Goal: Information Seeking & Learning: Understand process/instructions

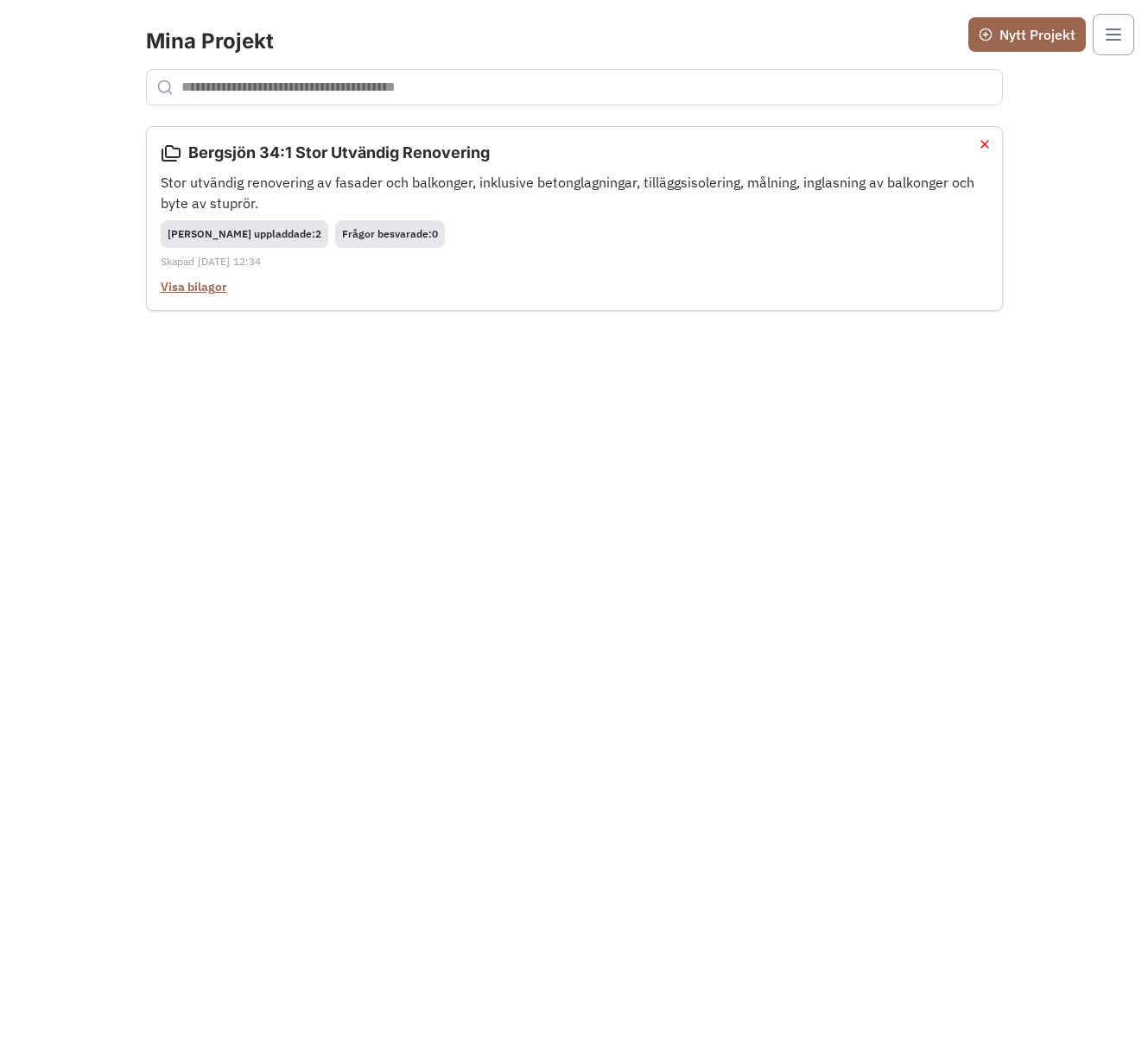
click at [475, 180] on p "Stor utvändig renovering av fasader och balkonger, inklusive betonglagningar, t…" at bounding box center [574, 192] width 827 height 41
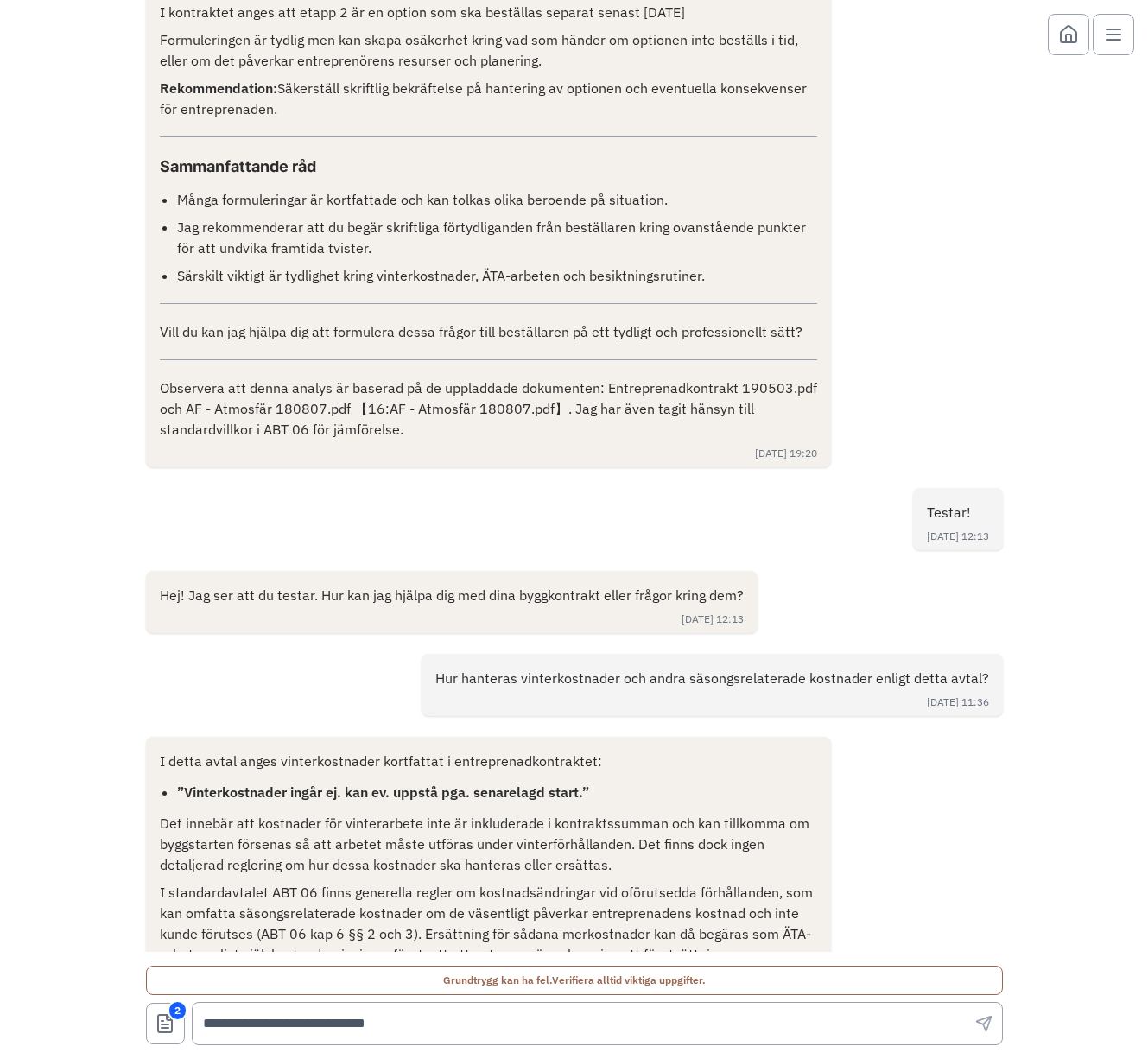
scroll to position [5205, 0]
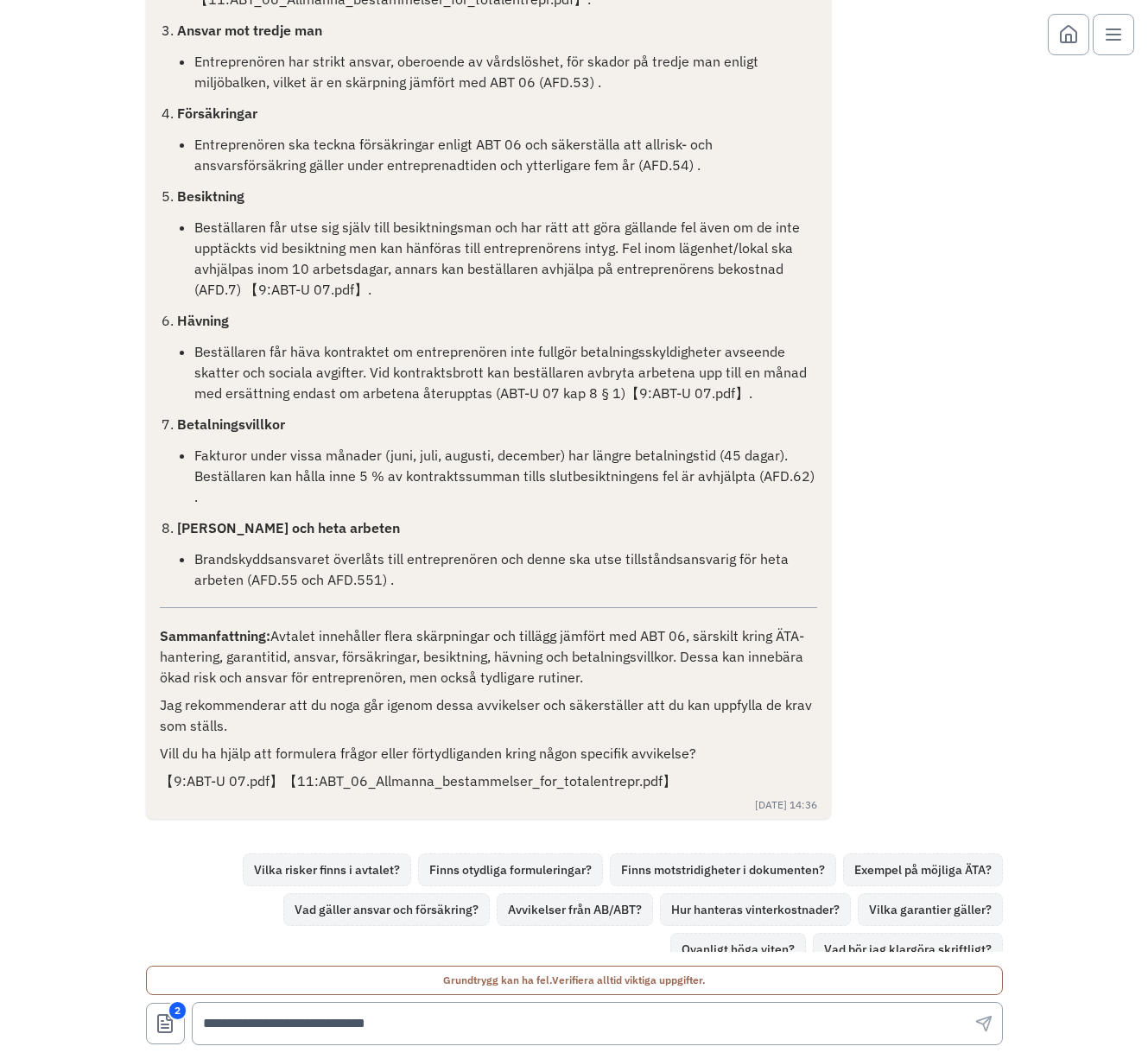
click at [153, 1016] on button "2" at bounding box center [165, 1023] width 39 height 41
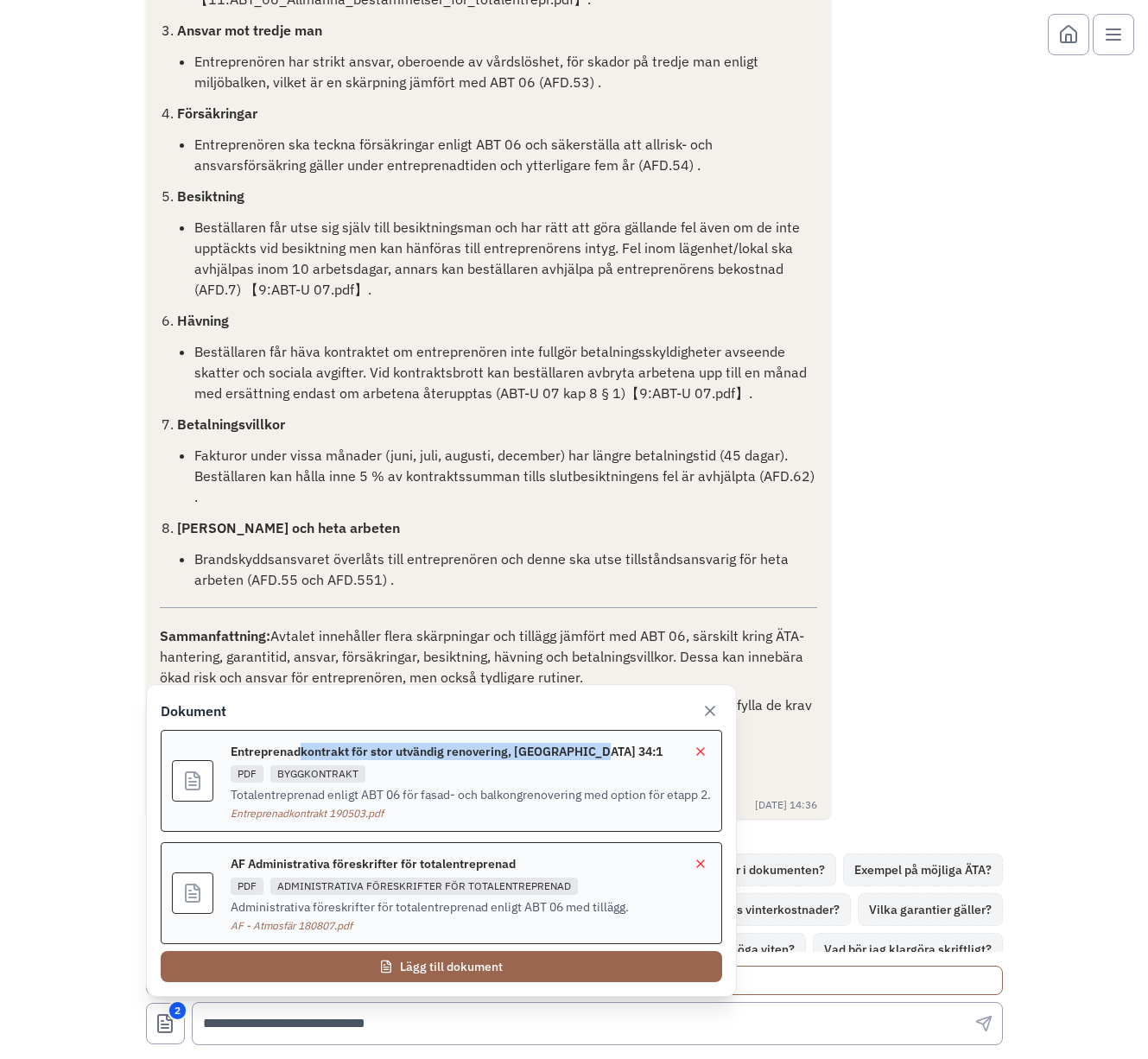
drag, startPoint x: 301, startPoint y: 752, endPoint x: 589, endPoint y: 749, distance: 288.0
click at [589, 749] on span "Entreprenadkontrakt för stor utvändig renovering, [GEOGRAPHIC_DATA] 34:1" at bounding box center [446, 751] width 432 height 17
click at [415, 800] on div "Totalentreprenad enligt ABT 06 för fasad- och balkongrenovering med option för …" at bounding box center [470, 794] width 480 height 17
click at [338, 815] on div "Entreprenadkontrakt 190503.pdf" at bounding box center [470, 813] width 480 height 14
click at [200, 784] on icon at bounding box center [192, 780] width 21 height 21
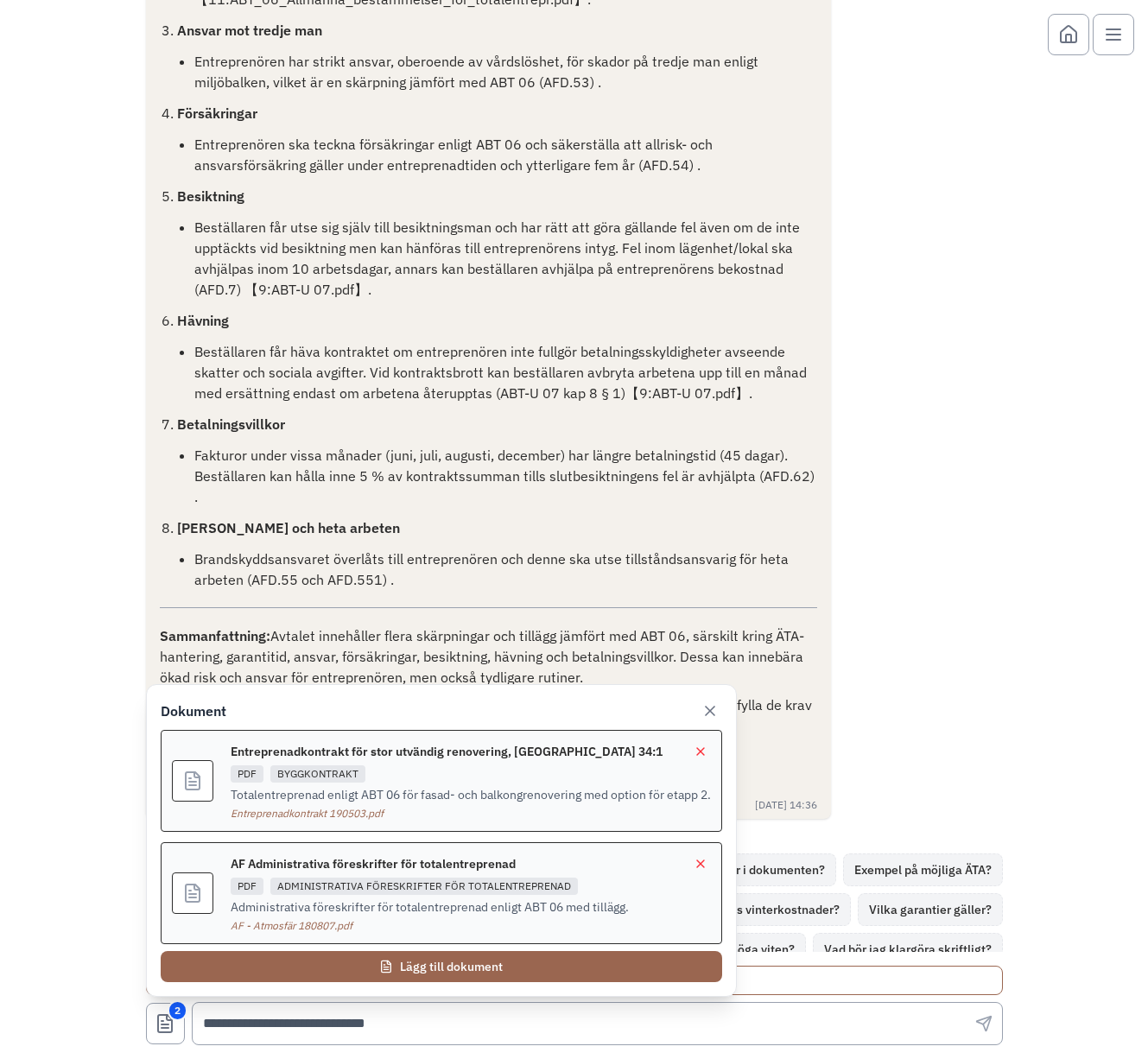
click at [891, 663] on div "Ja, det finns flera avvikelser från standardvillkoren i ABT 06 i detta avtal, f…" at bounding box center [574, 272] width 856 height 1093
drag, startPoint x: 251, startPoint y: 859, endPoint x: 521, endPoint y: 856, distance: 270.0
click at [521, 856] on div "AF Administrativa föreskrifter för totalentreprenad" at bounding box center [470, 863] width 480 height 21
click at [709, 714] on icon at bounding box center [710, 711] width 17 height 17
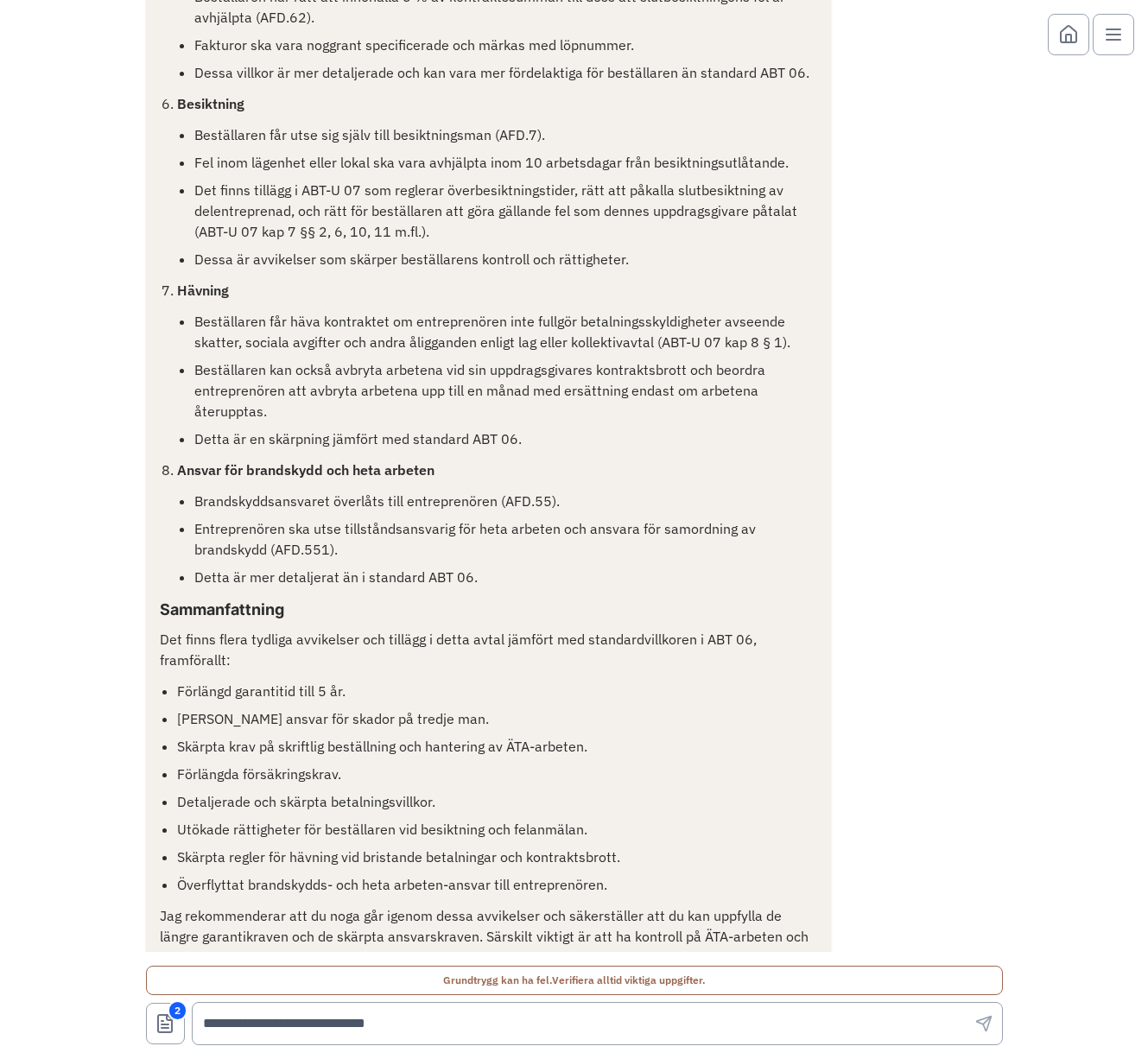
scroll to position [0, 0]
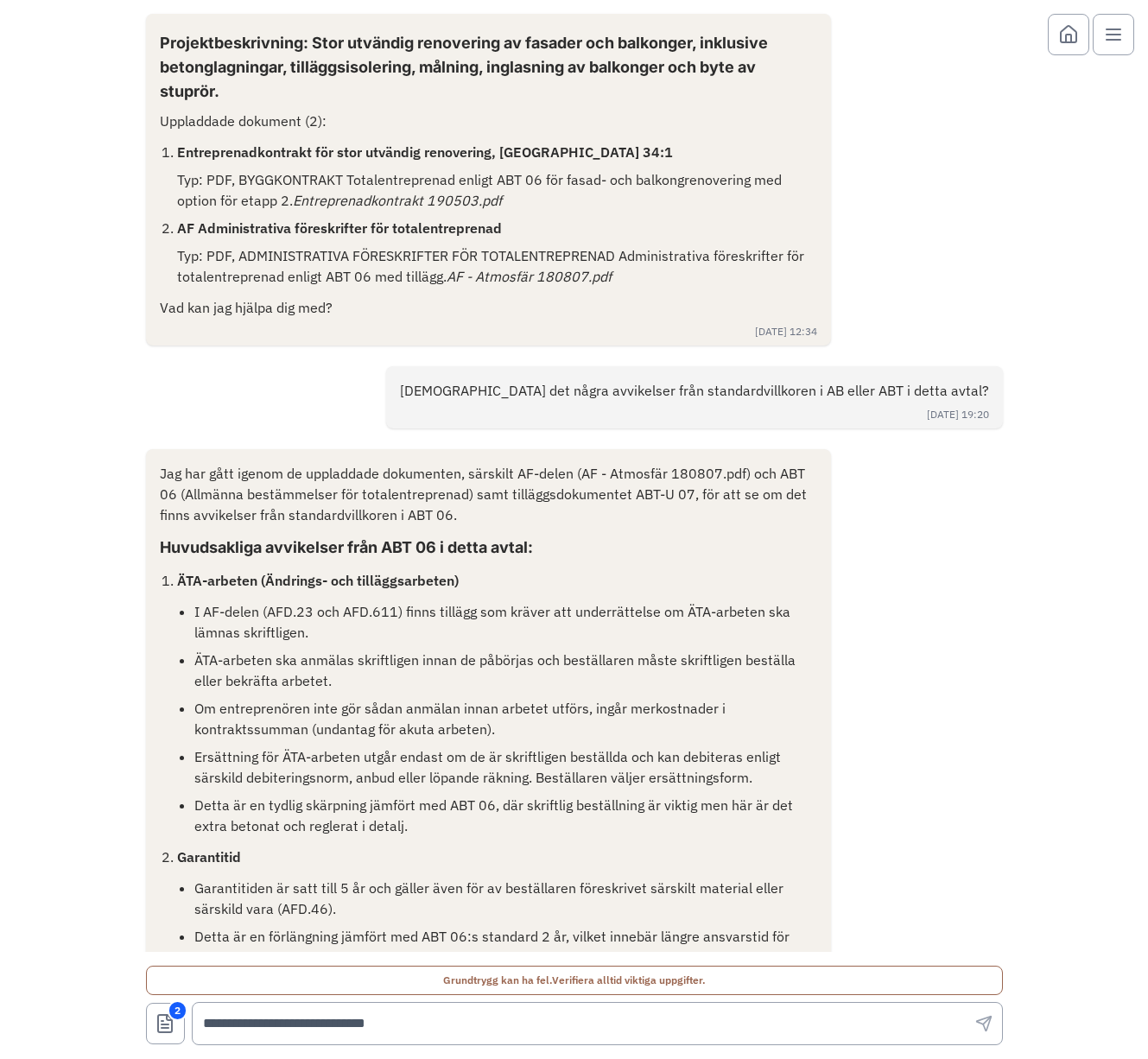
drag, startPoint x: 182, startPoint y: 37, endPoint x: 309, endPoint y: 47, distance: 127.4
click at [309, 47] on div at bounding box center [573, 34] width 1120 height 41
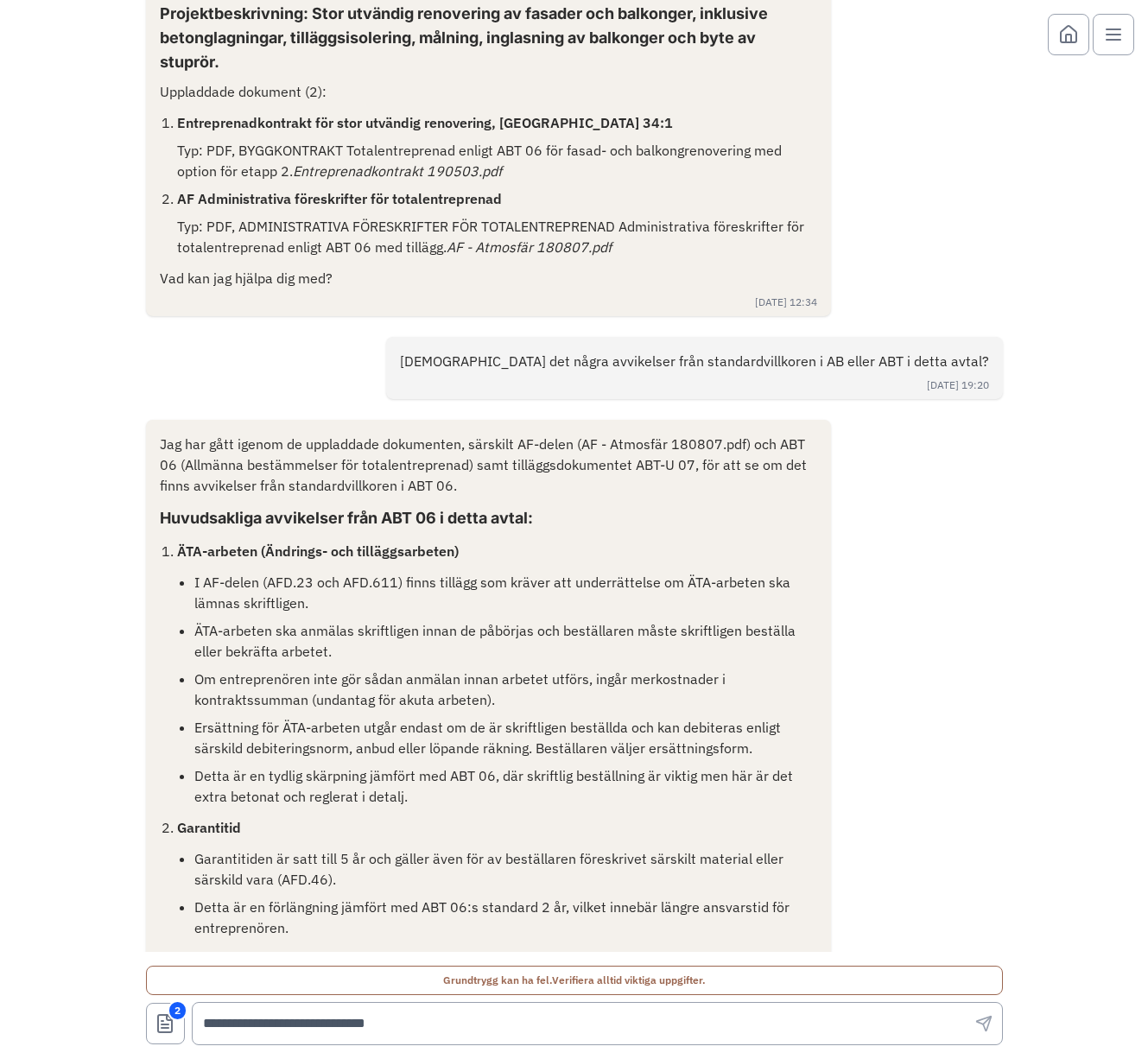
scroll to position [36, 0]
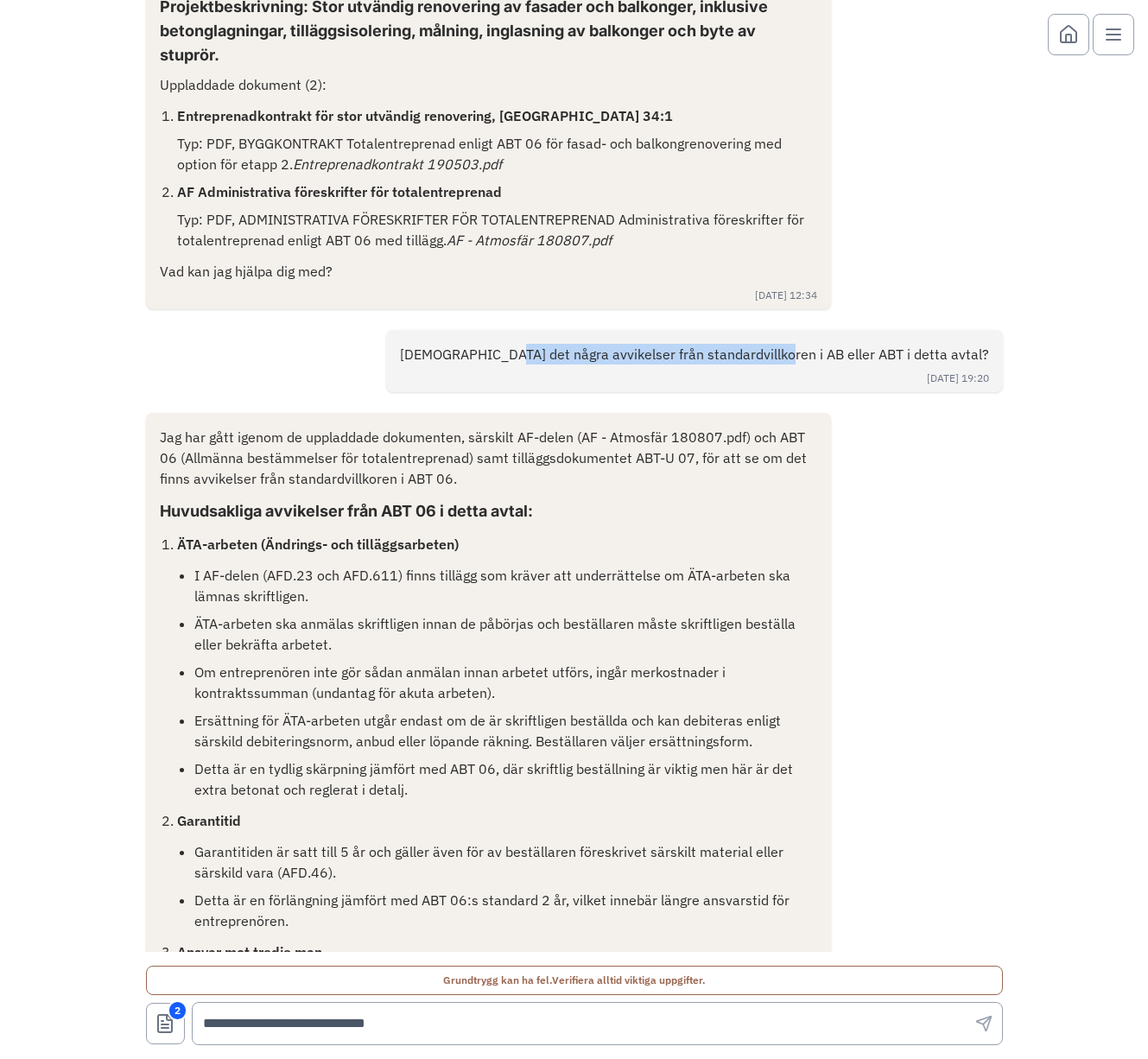
drag, startPoint x: 608, startPoint y: 349, endPoint x: 865, endPoint y: 360, distance: 257.2
click at [865, 360] on p "[DEMOGRAPHIC_DATA] det några avvikelser från standardvillkoren i AB eller ABT i…" at bounding box center [694, 354] width 589 height 21
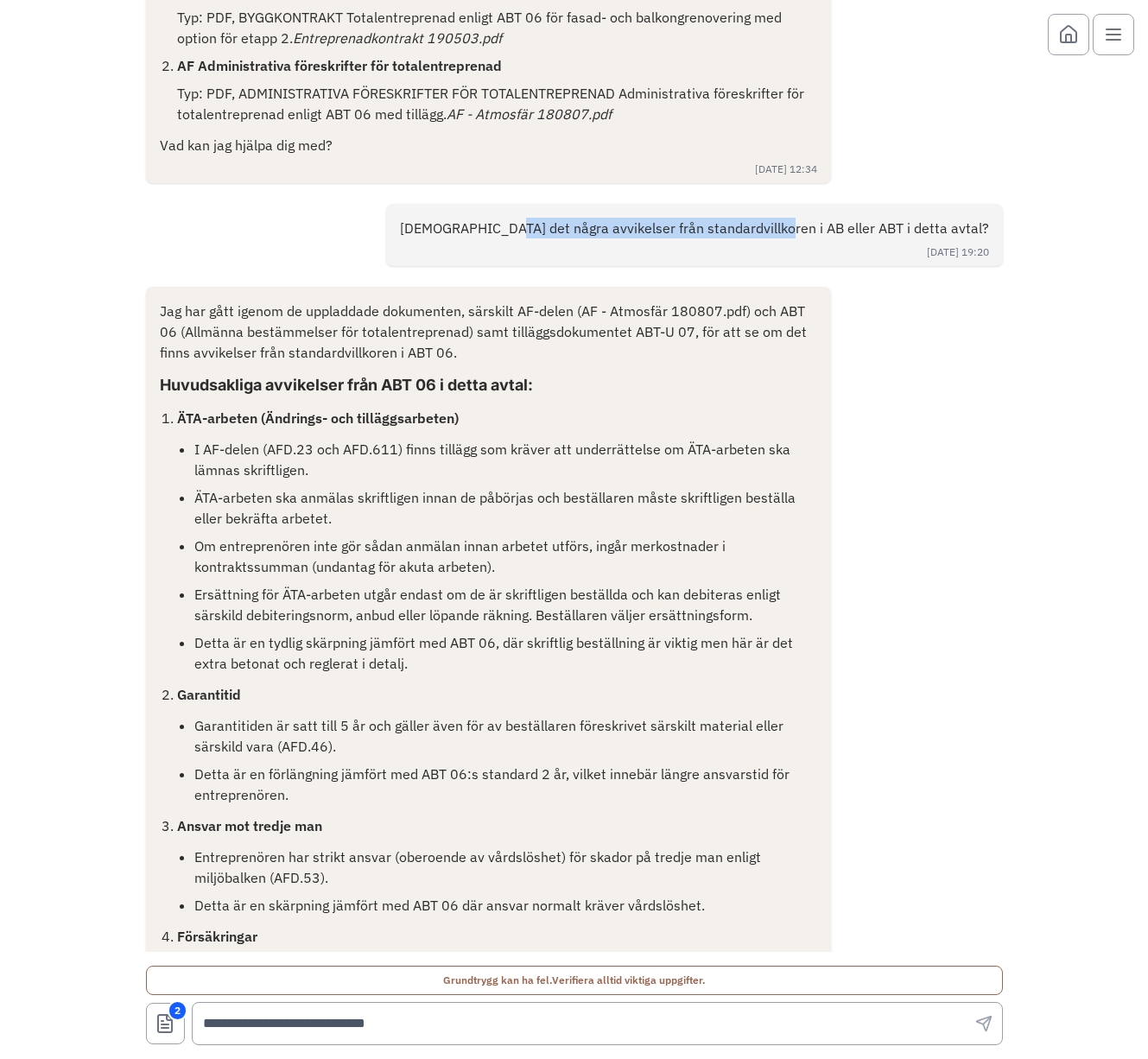
scroll to position [178, 0]
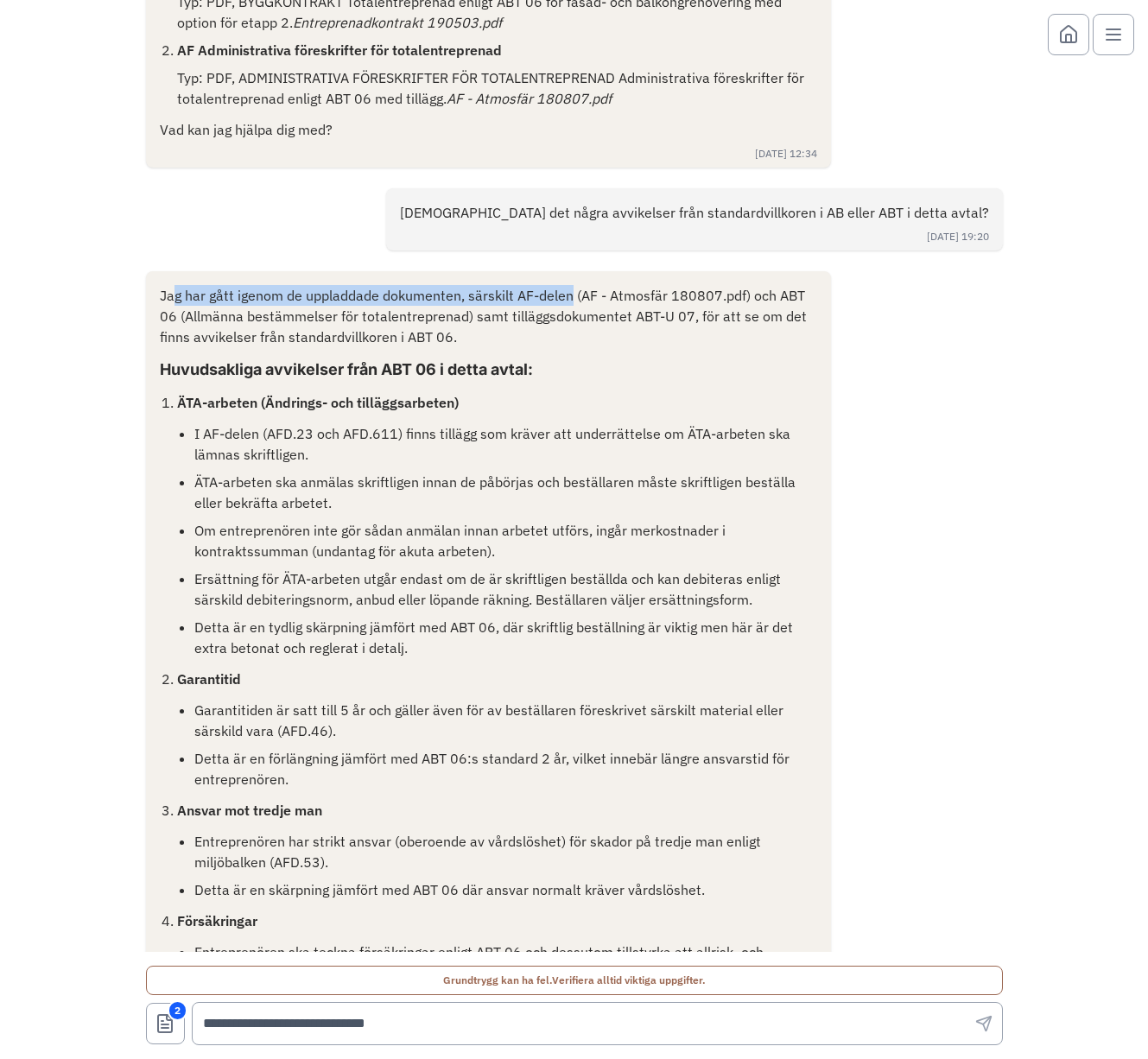
drag, startPoint x: 170, startPoint y: 303, endPoint x: 567, endPoint y: 298, distance: 397.0
click at [567, 298] on p "Jag har gått igenom de uppladdade dokumenten, särskilt AF-delen (AF - Atmosfär …" at bounding box center [488, 316] width 658 height 62
click at [166, 319] on p "Jag har gått igenom de uppladdade dokumenten, särskilt AF-delen (AF - Atmosfär …" at bounding box center [488, 316] width 658 height 62
drag, startPoint x: 484, startPoint y: 323, endPoint x: 654, endPoint y: 312, distance: 170.4
click at [654, 312] on p "Jag har gått igenom de uppladdade dokumenten, särskilt AF-delen (AF - Atmosfär …" at bounding box center [488, 316] width 658 height 62
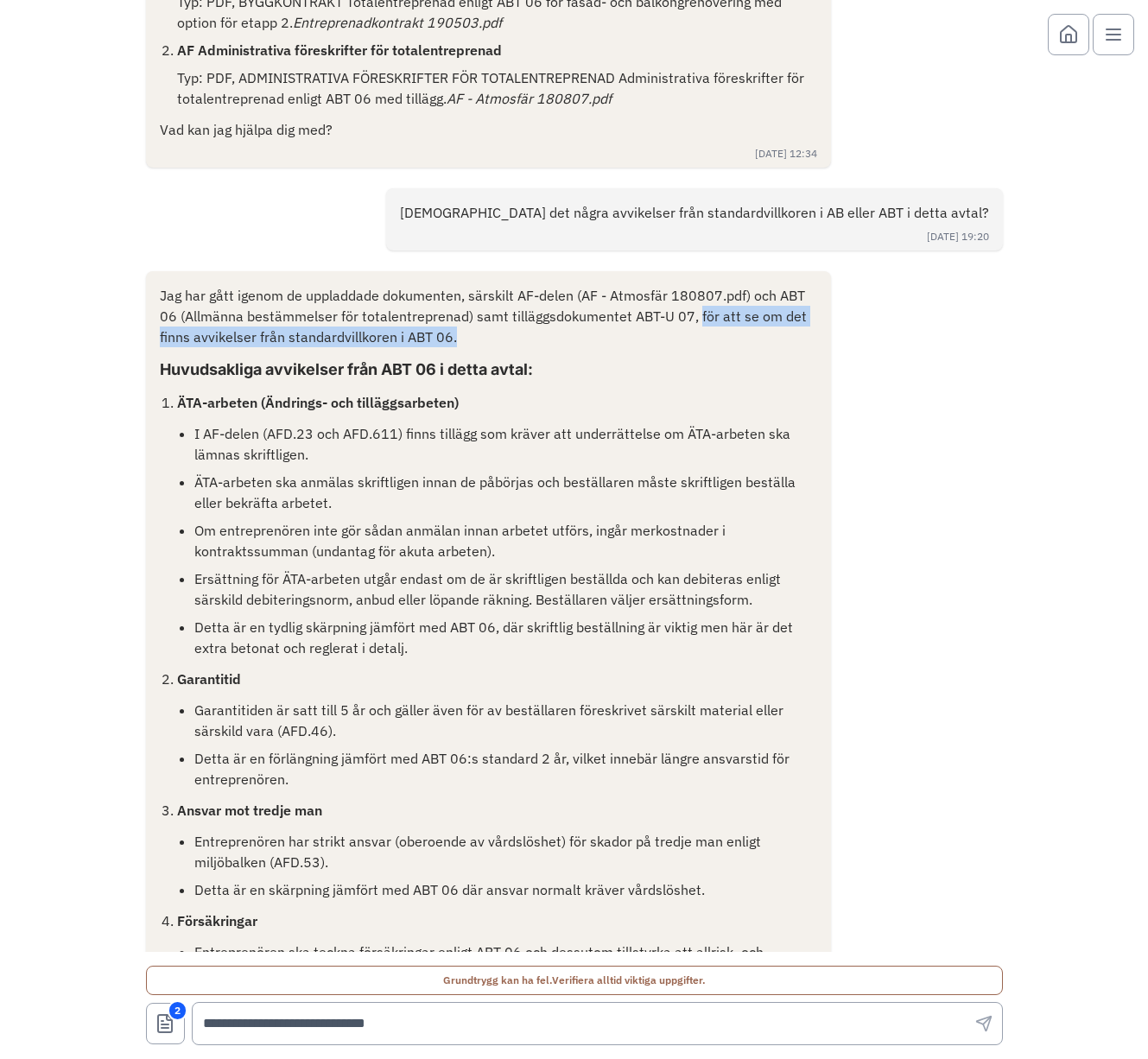
drag, startPoint x: 691, startPoint y: 319, endPoint x: 674, endPoint y: 345, distance: 31.1
click at [674, 345] on p "Jag har gått igenom de uppladdade dokumenten, särskilt AF-delen (AF - Atmosfär …" at bounding box center [488, 316] width 658 height 62
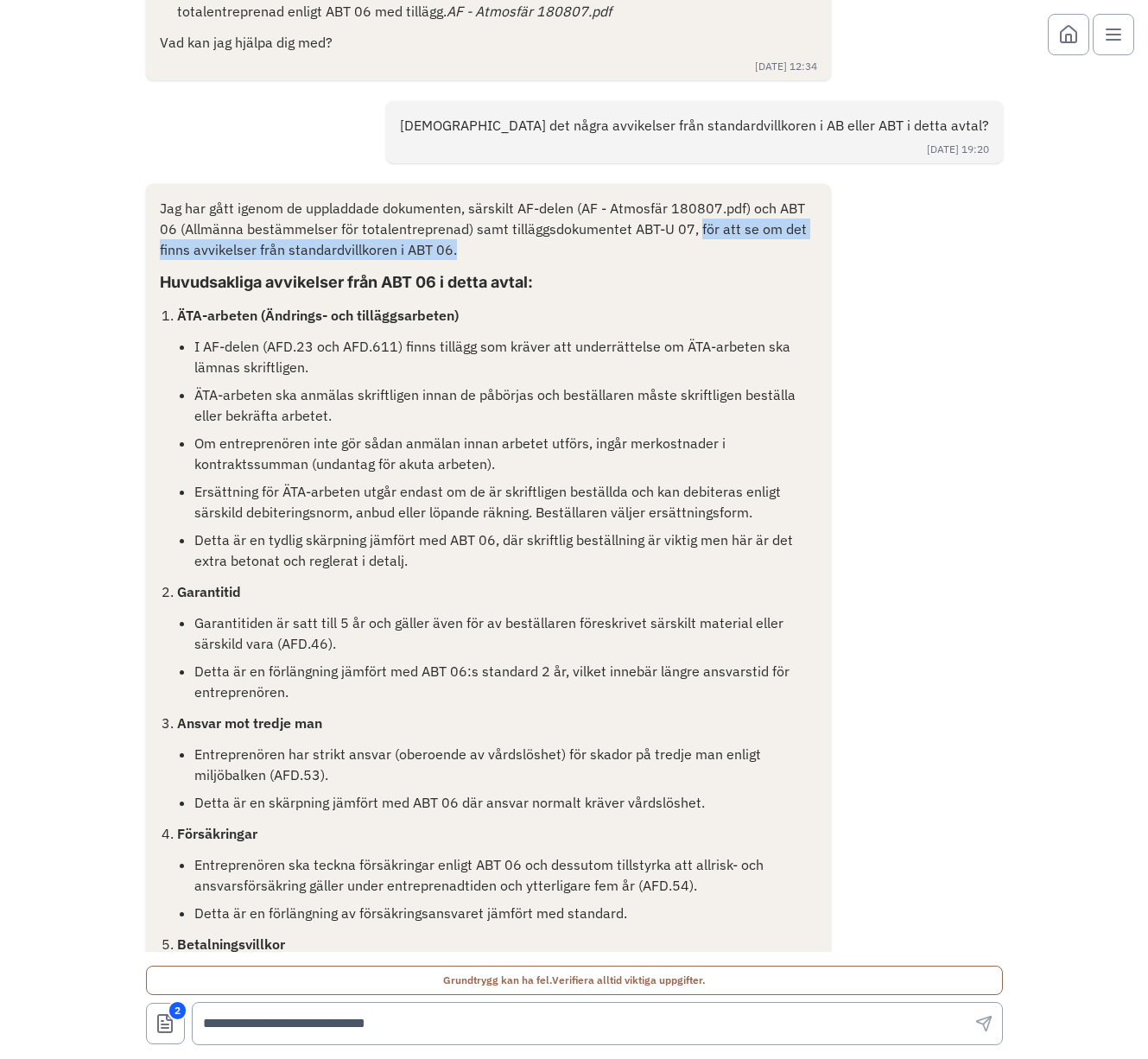
scroll to position [283, 0]
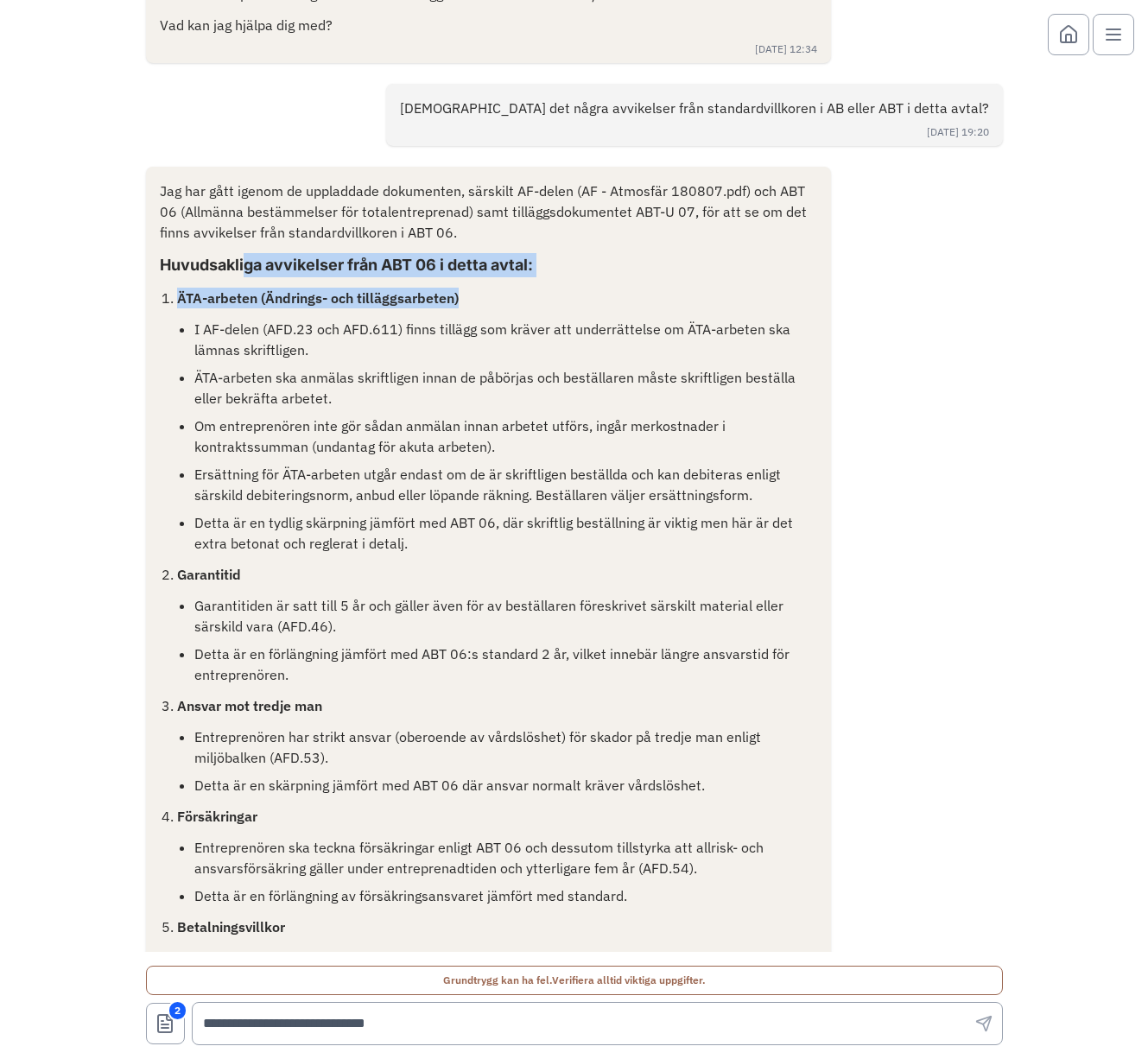
drag, startPoint x: 239, startPoint y: 270, endPoint x: 673, endPoint y: 297, distance: 434.8
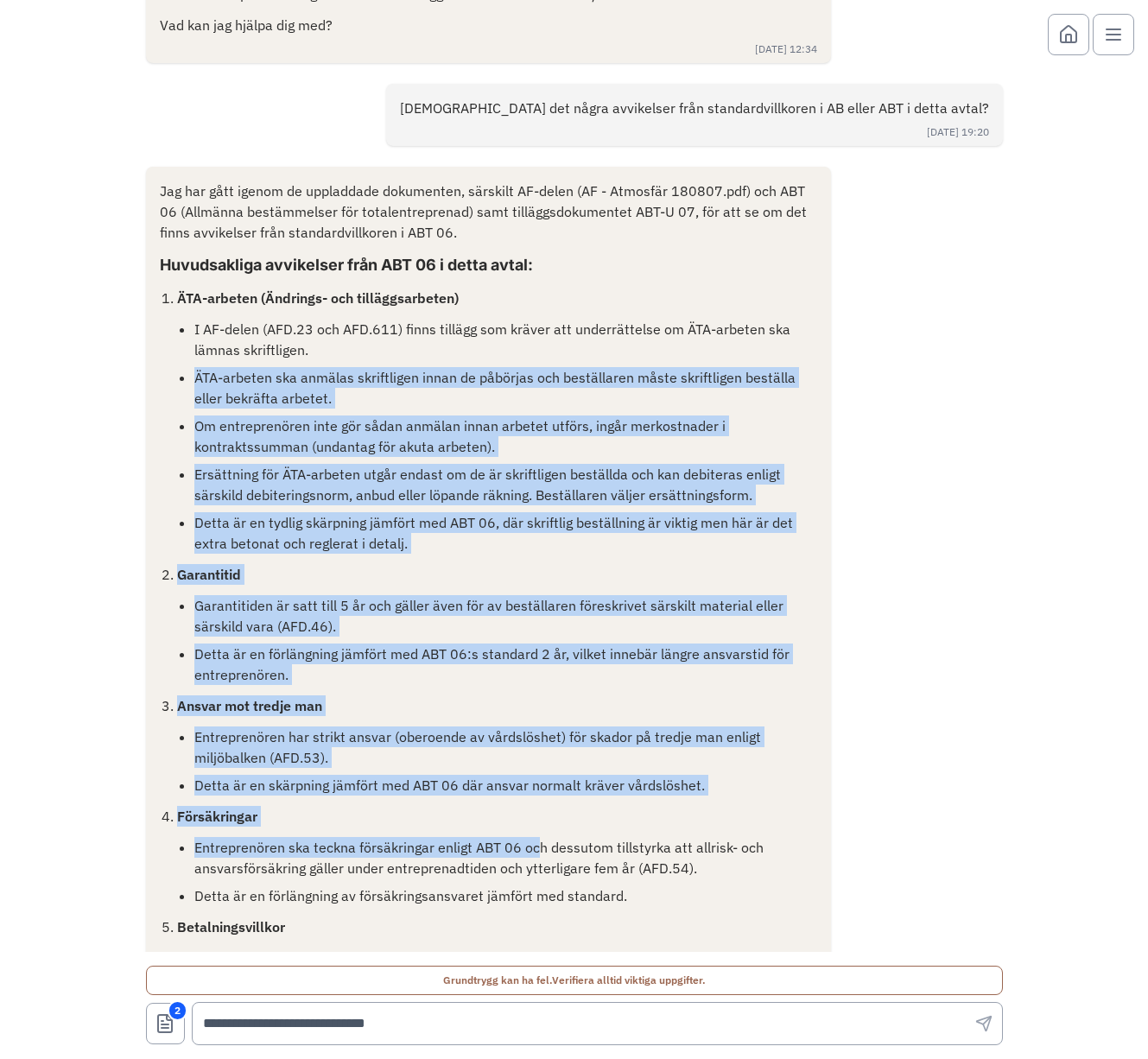
drag, startPoint x: 458, startPoint y: 467, endPoint x: 529, endPoint y: 841, distance: 380.7
click at [532, 841] on ol "ÄTA-arbeten (Ändrings- och tilläggsarbeten) I AF-delen (AFD.23 och AFD.611) fin…" at bounding box center [497, 942] width 641 height 1310
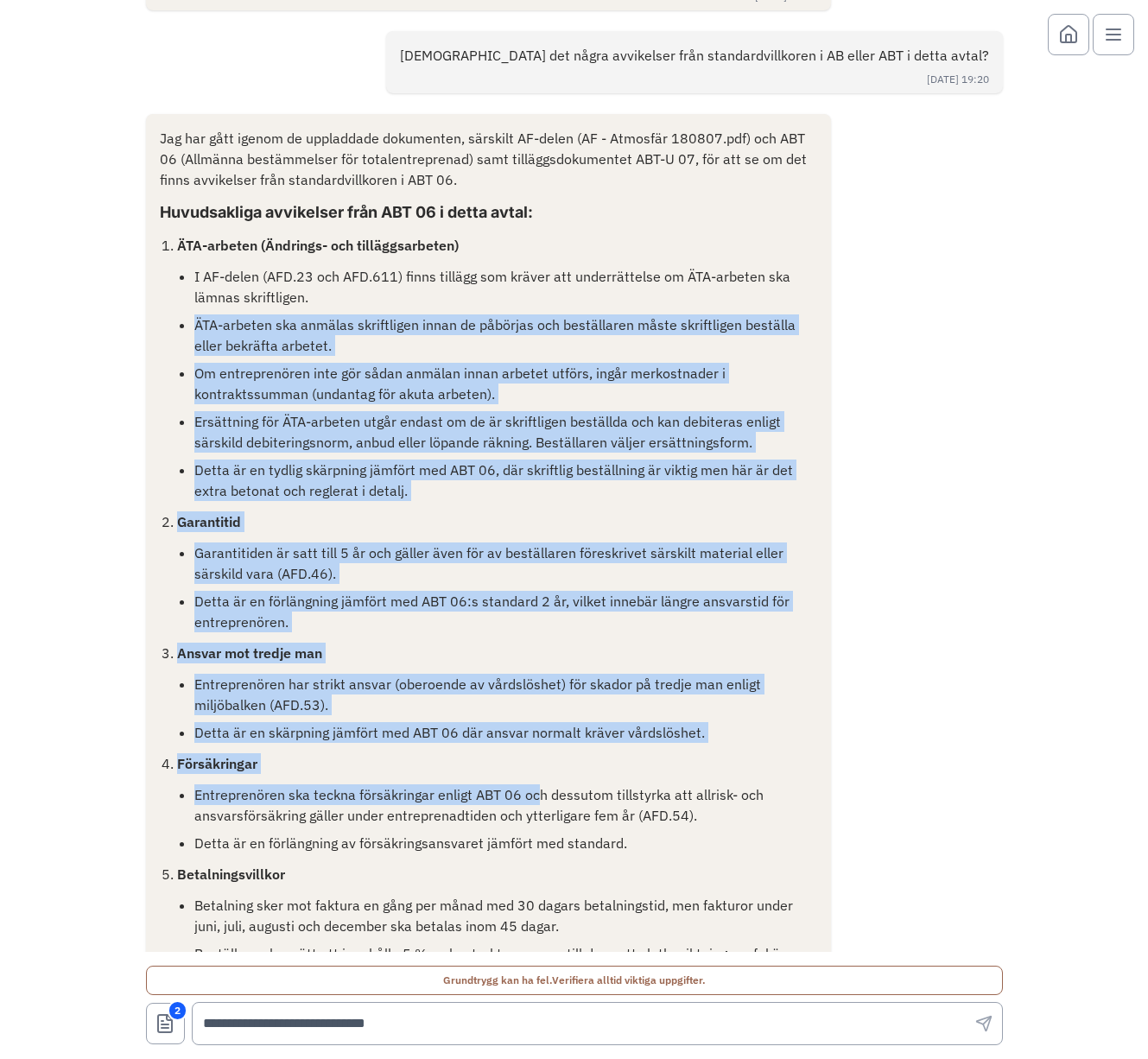
scroll to position [353, 0]
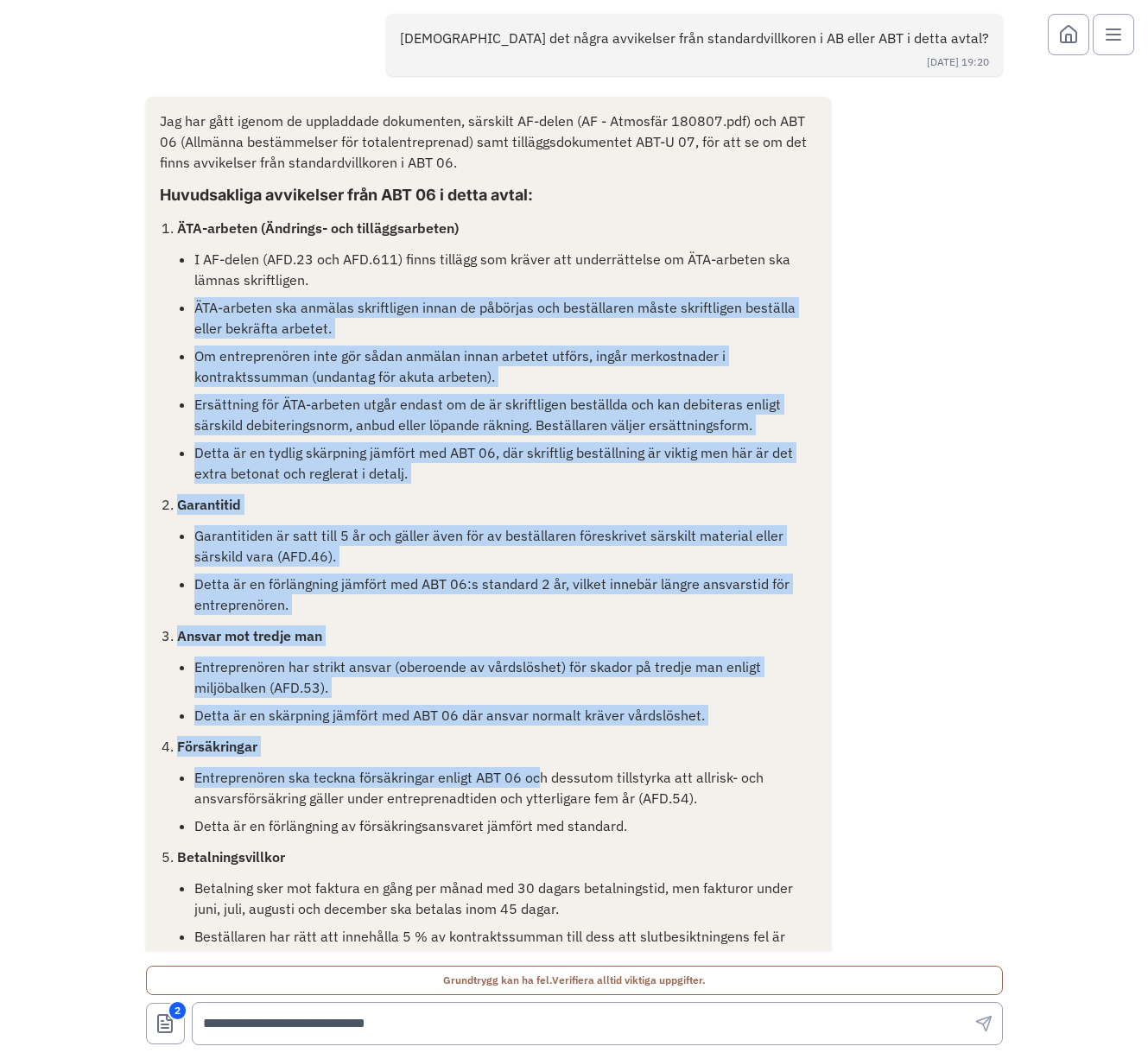
click at [447, 432] on li "Ersättning för ÄTA-arbeten utgår endast om de är skriftligen beställda och kan …" at bounding box center [506, 414] width 623 height 41
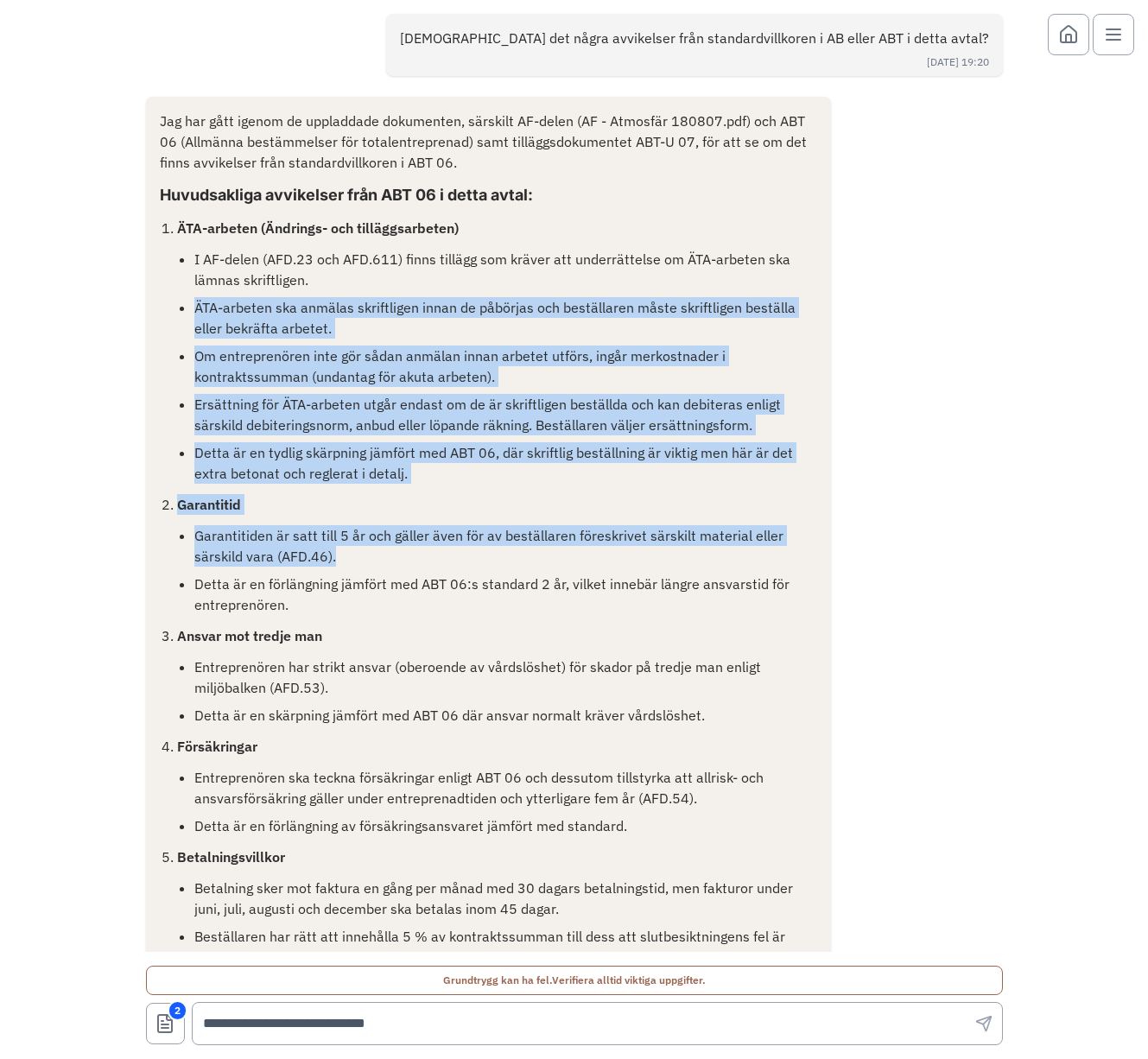
drag, startPoint x: 399, startPoint y: 272, endPoint x: 489, endPoint y: 554, distance: 296.0
click at [489, 554] on ol "ÄTA-arbeten (Ändrings- och tilläggsarbeten) I AF-delen (AFD.23 och AFD.611) fin…" at bounding box center [497, 872] width 641 height 1310
click at [482, 520] on li "Garantitid Garantitiden är satt till 5 år och gäller även för av beställaren fö…" at bounding box center [497, 554] width 641 height 121
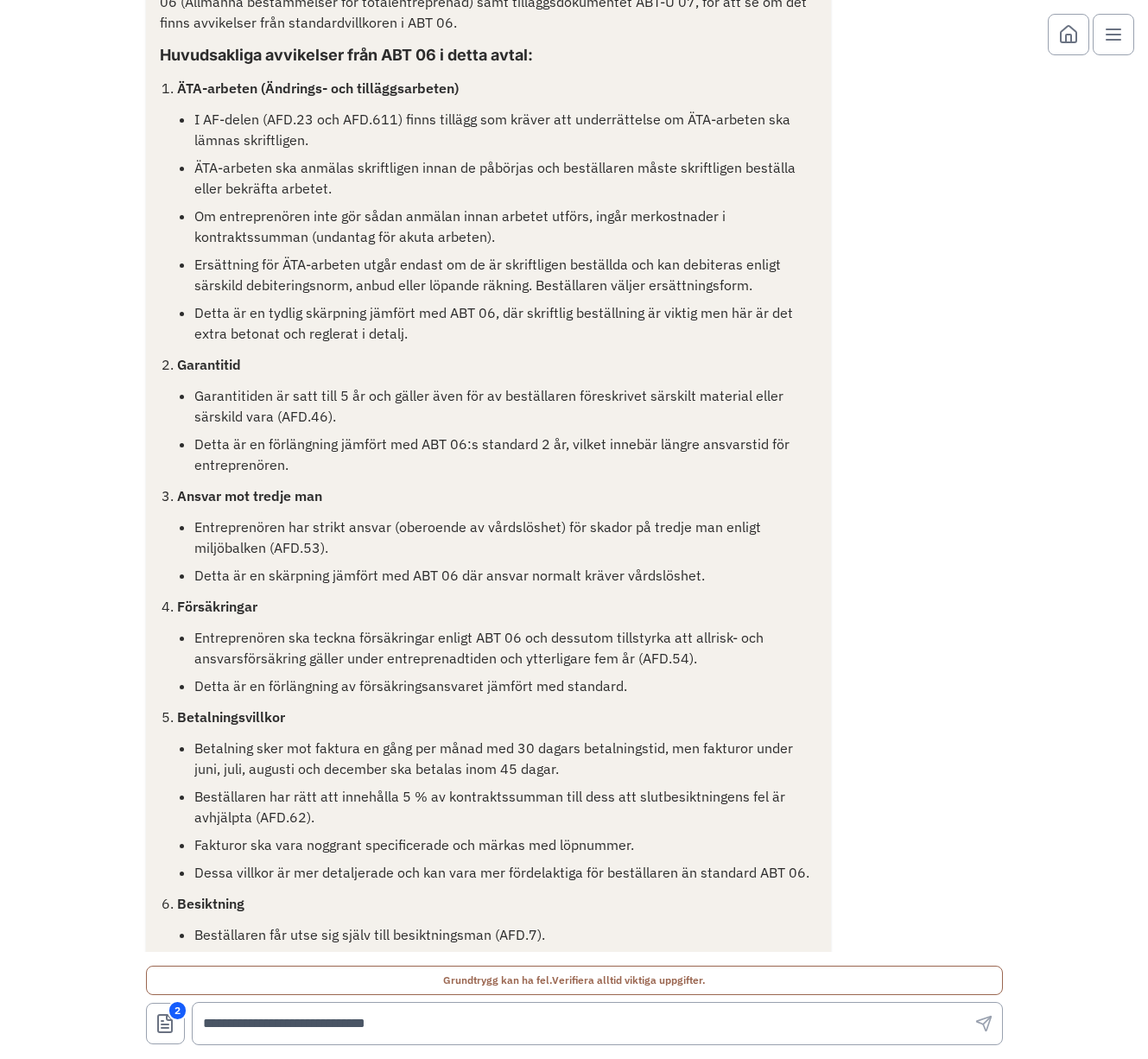
scroll to position [449, 0]
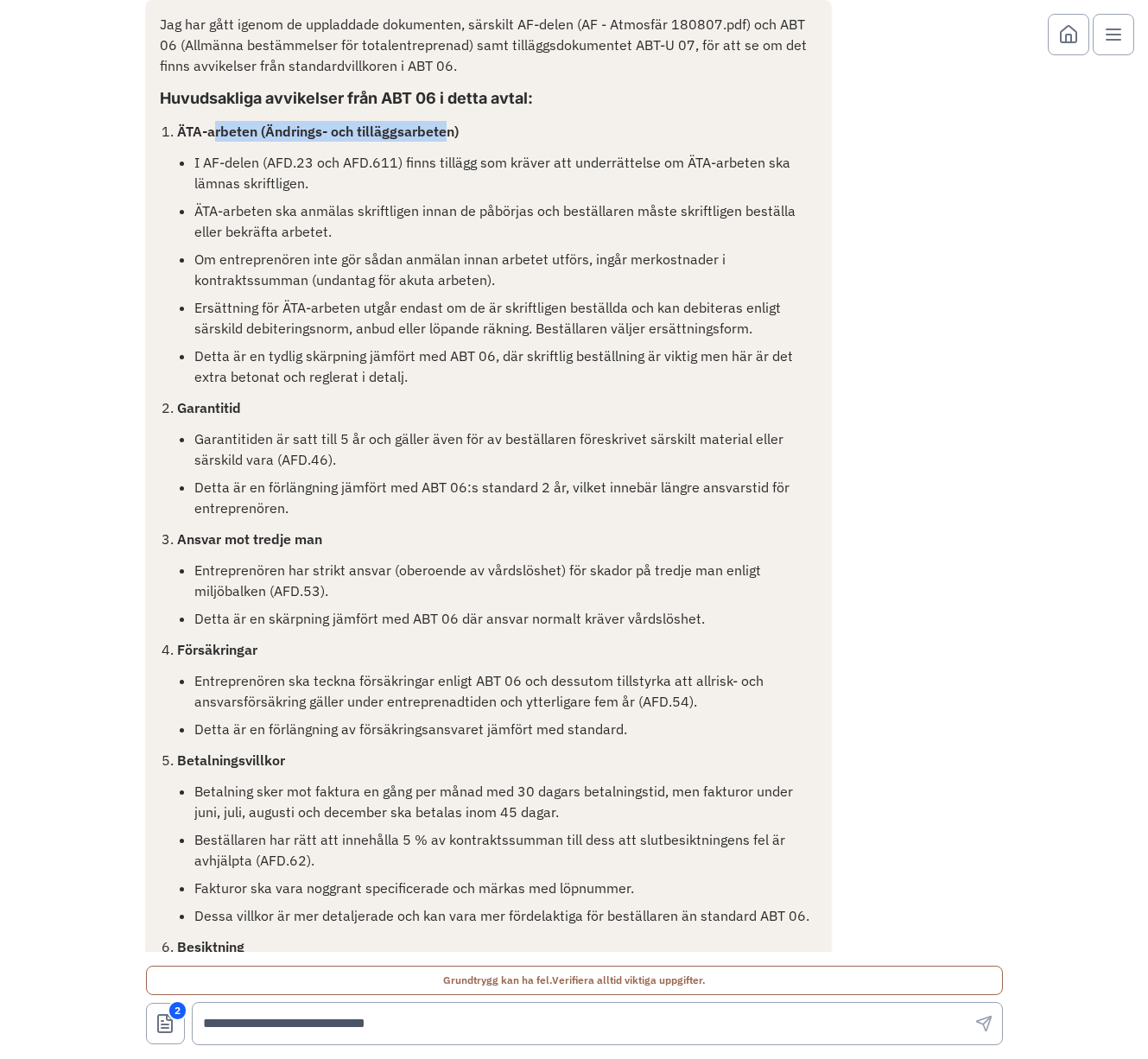
drag, startPoint x: 208, startPoint y: 134, endPoint x: 444, endPoint y: 133, distance: 236.0
click at [444, 133] on strong "ÄTA-arbeten (Ändrings- och tilläggsarbeten)" at bounding box center [317, 131] width 282 height 17
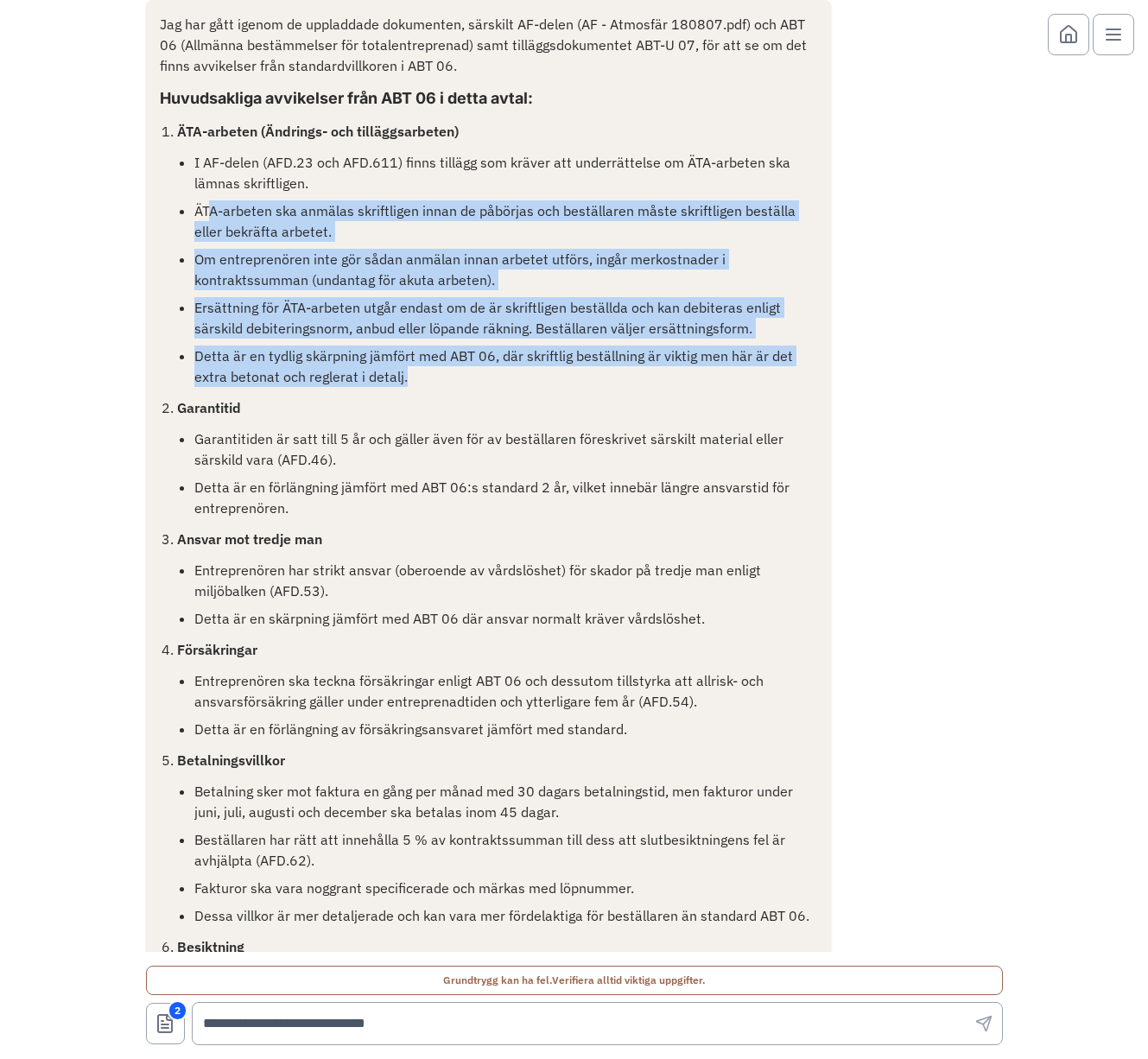
drag, startPoint x: 202, startPoint y: 207, endPoint x: 400, endPoint y: 372, distance: 257.7
click at [400, 372] on ul "I AF-delen (AFD.23 och AFD.611) finns tillägg som kräver att underrättelse om Ä…" at bounding box center [506, 270] width 623 height 235
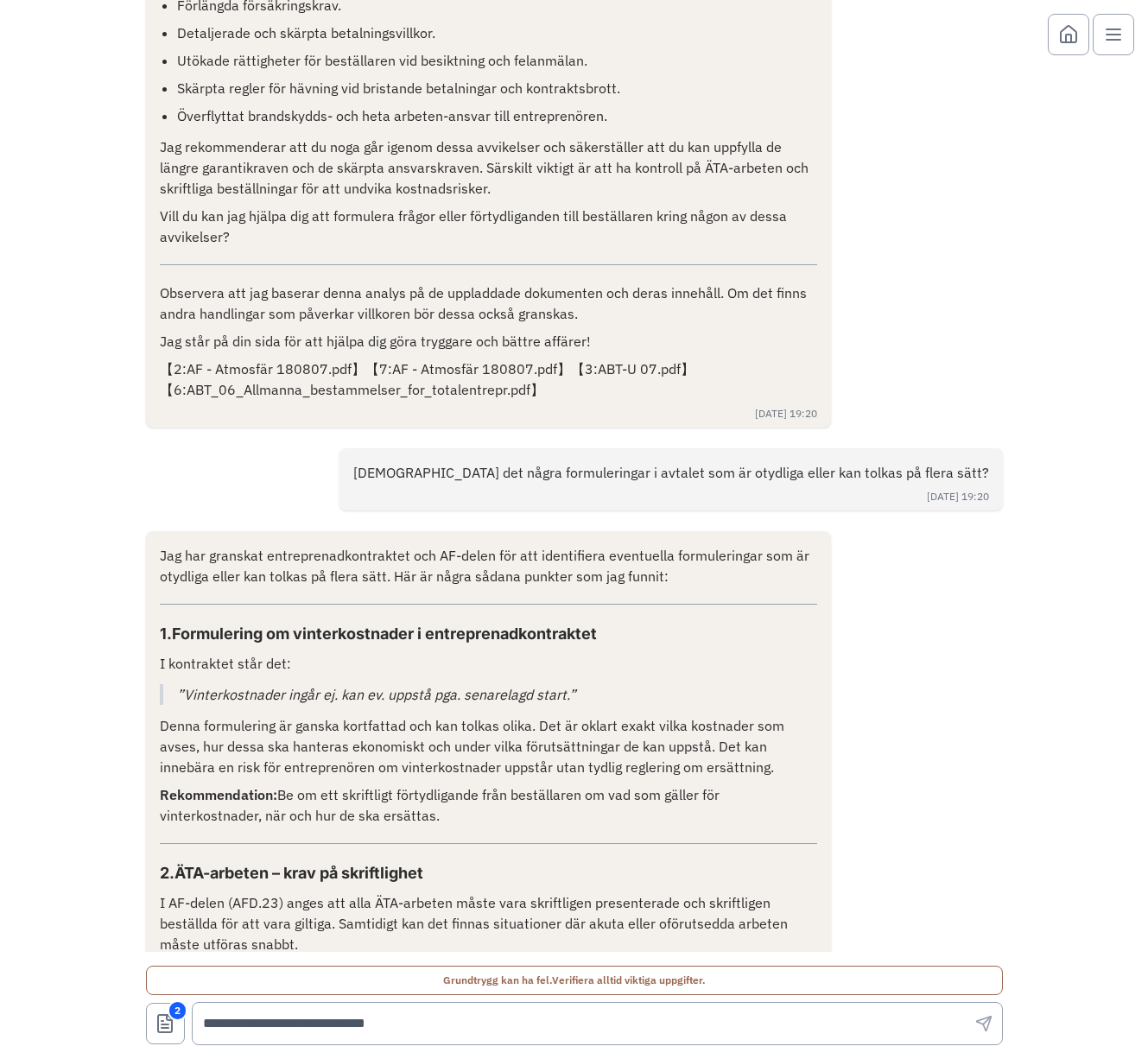
scroll to position [2076, 0]
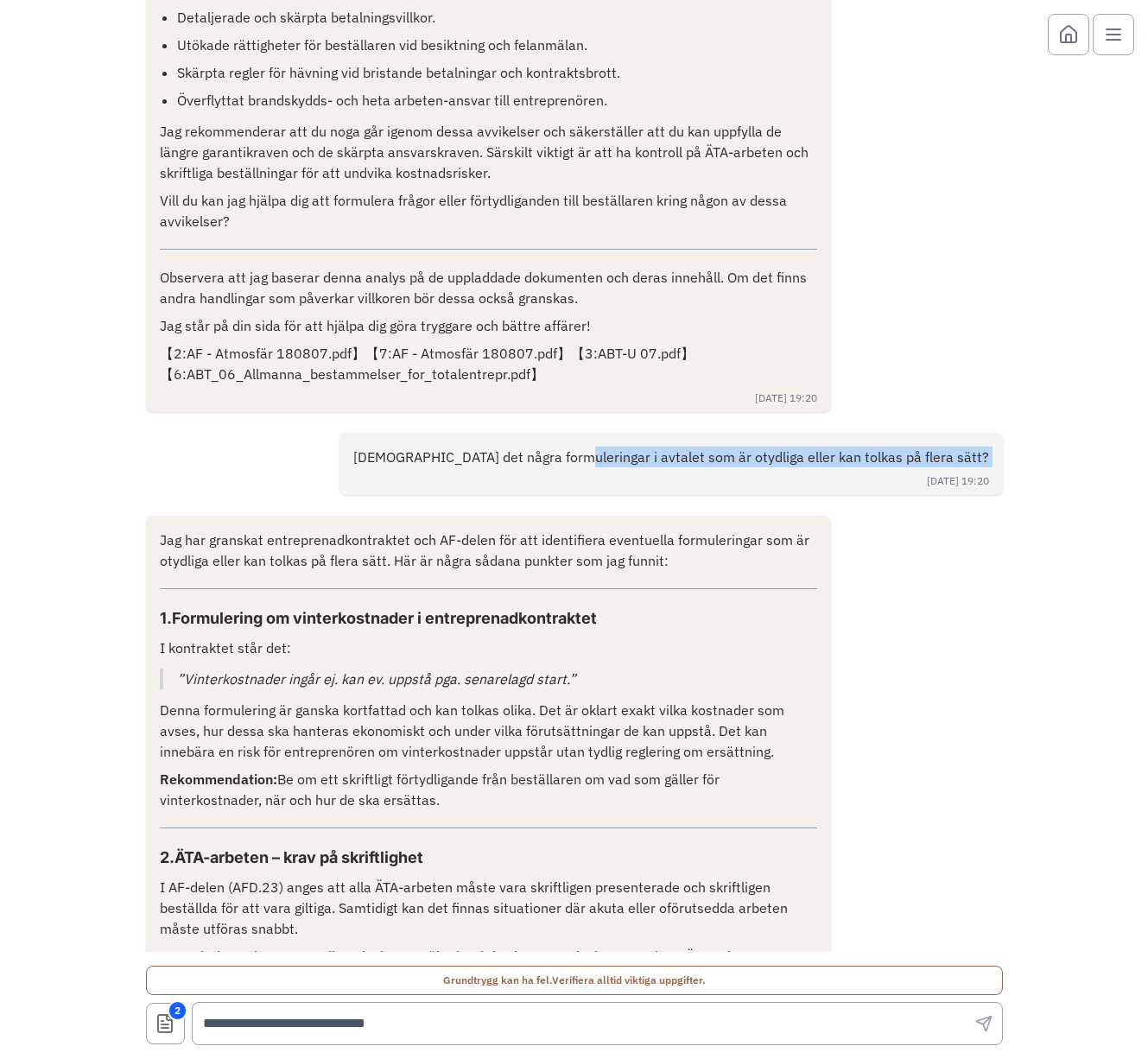
drag, startPoint x: 536, startPoint y: 468, endPoint x: 670, endPoint y: 458, distance: 134.4
click at [670, 458] on div "[DEMOGRAPHIC_DATA] det några formuleringar i avtalet som är otydliga eller kan …" at bounding box center [671, 464] width 663 height 62
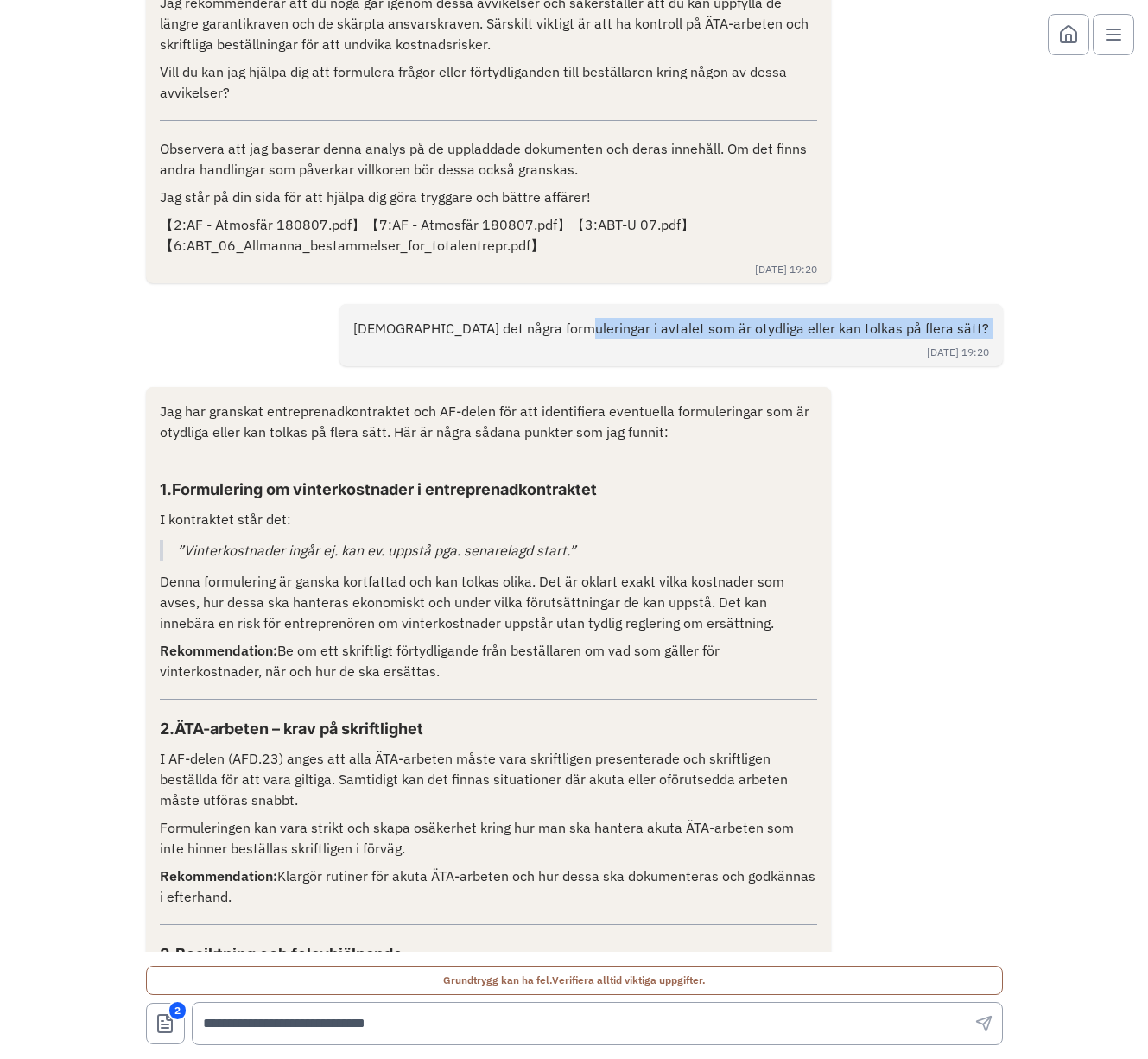
scroll to position [2285, 0]
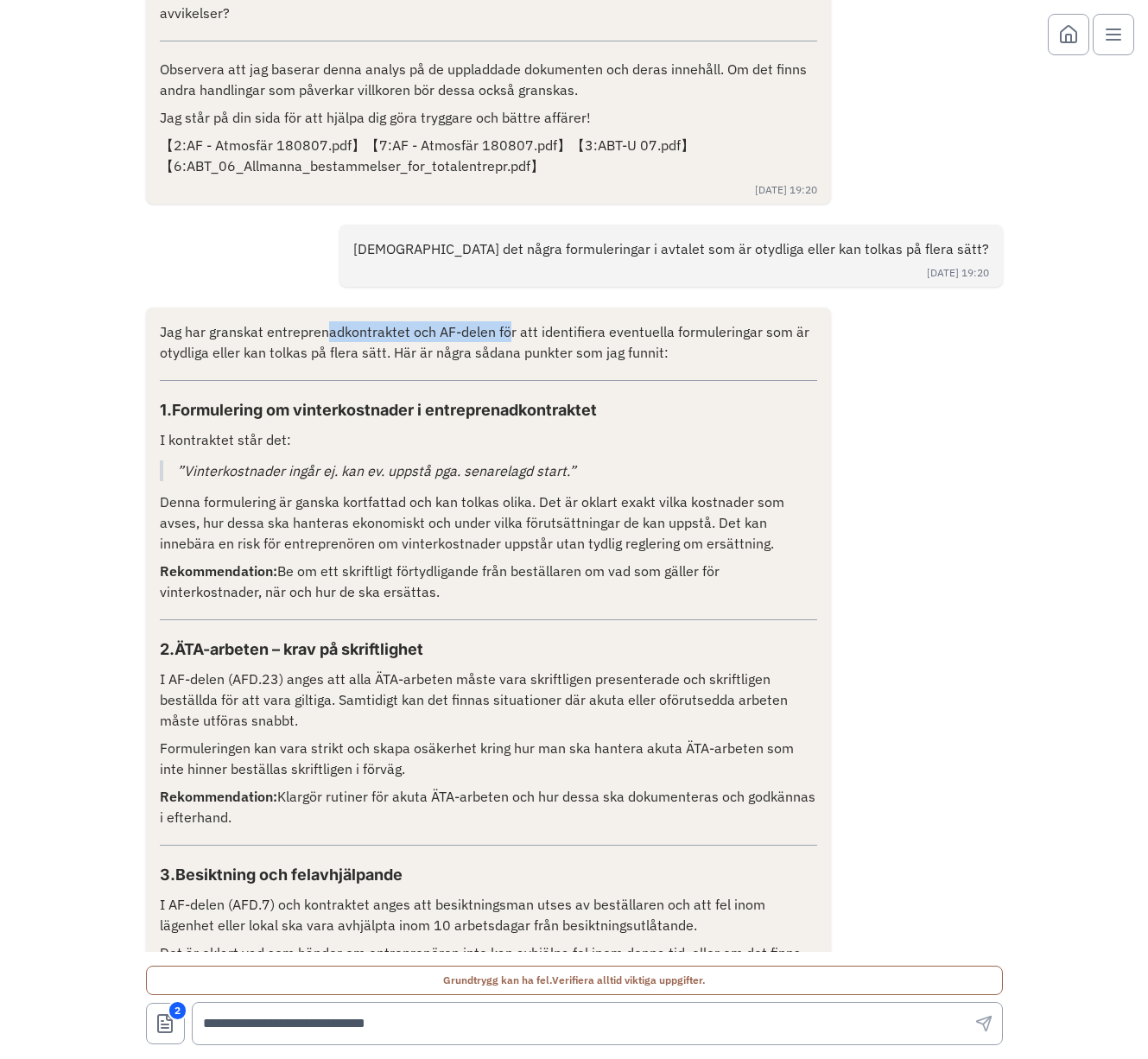
drag, startPoint x: 374, startPoint y: 331, endPoint x: 499, endPoint y: 331, distance: 125.0
click at [499, 331] on p "Jag har granskat entreprenadkontraktet och AF-delen för att identifiera eventue…" at bounding box center [488, 342] width 658 height 41
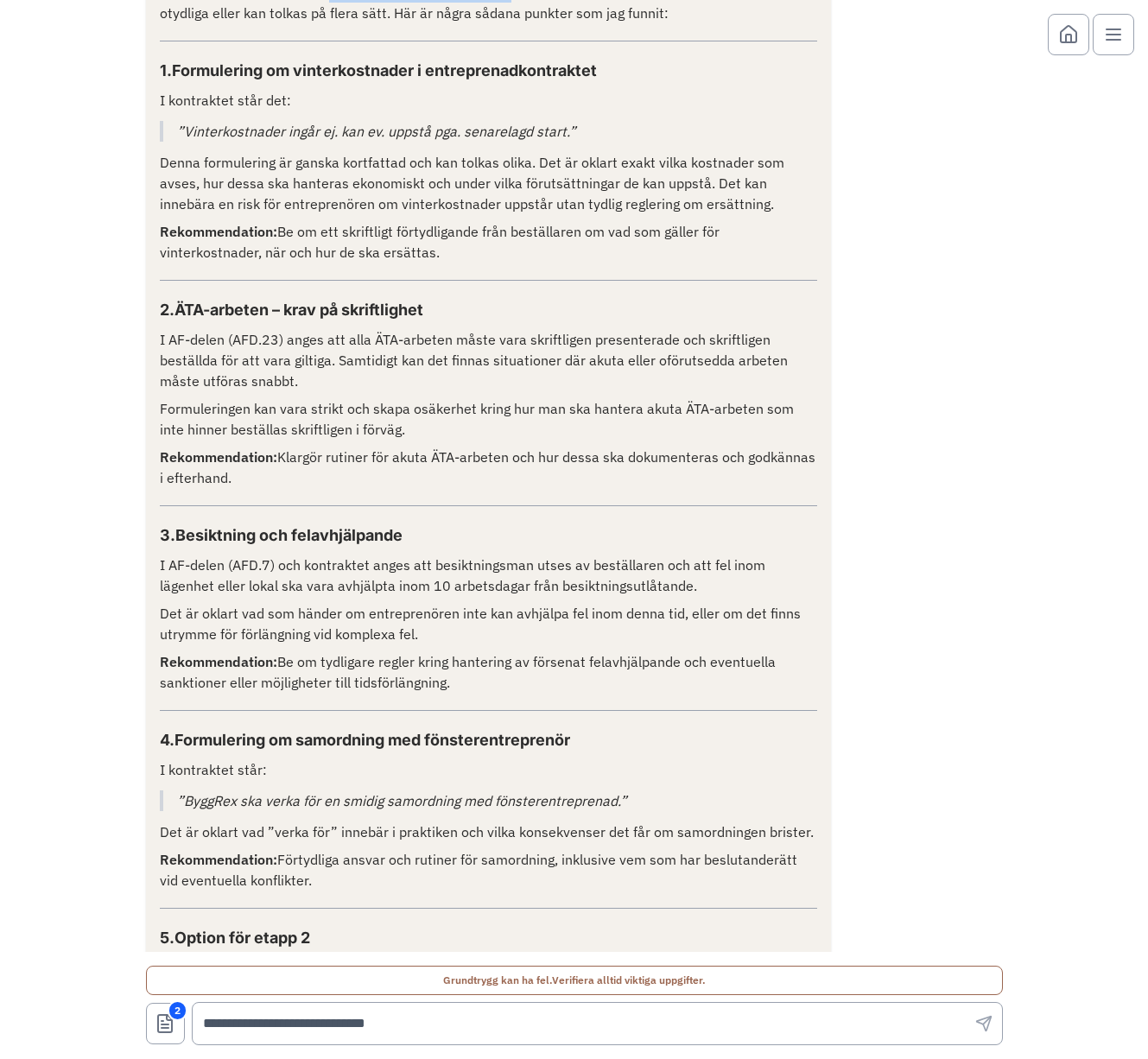
scroll to position [2631, 0]
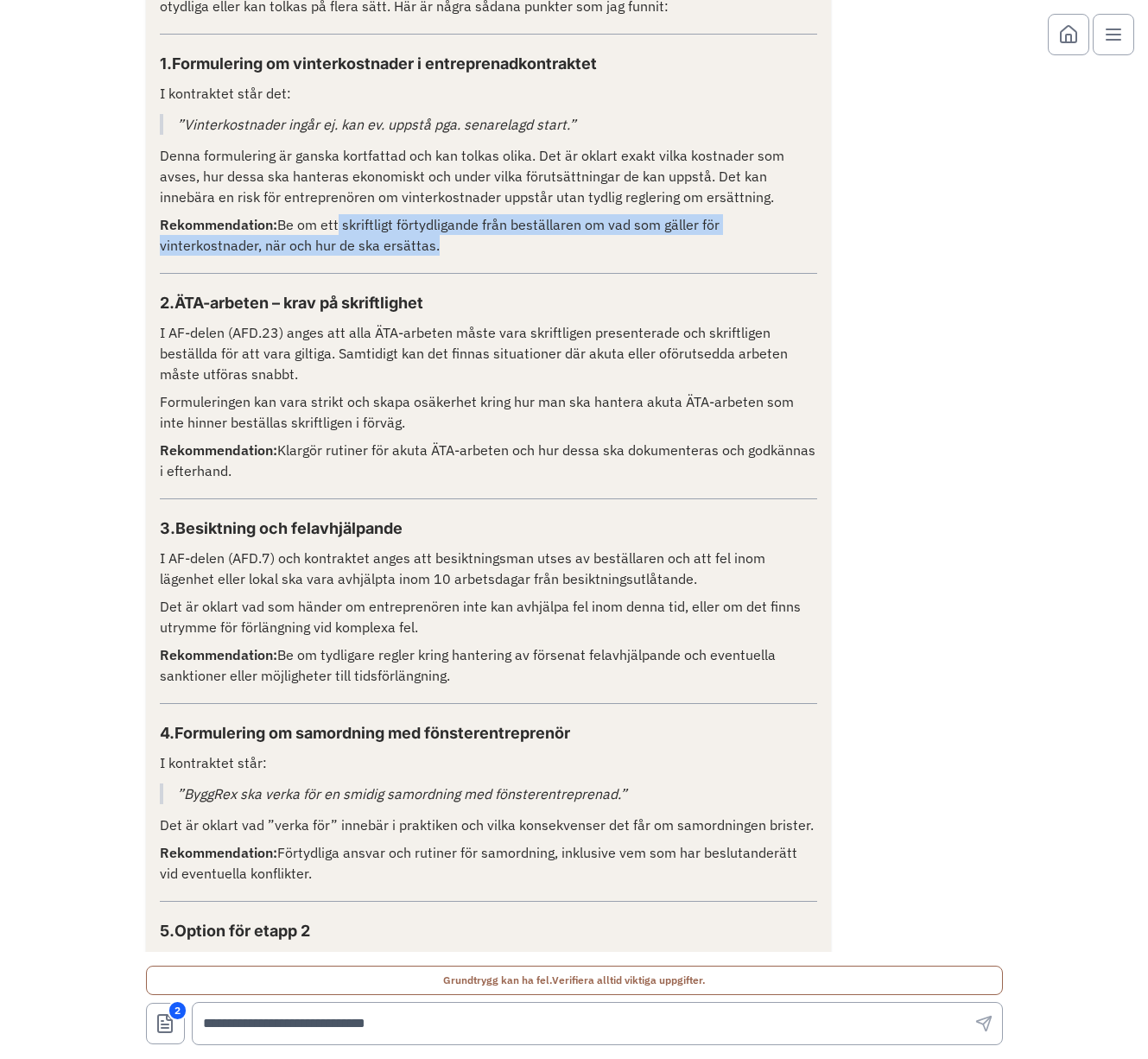
drag, startPoint x: 330, startPoint y: 221, endPoint x: 560, endPoint y: 272, distance: 235.6
click at [560, 272] on div "Jag har granskat entreprenadkontraktet och AF-delen för att identifiera eventue…" at bounding box center [488, 682] width 658 height 1414
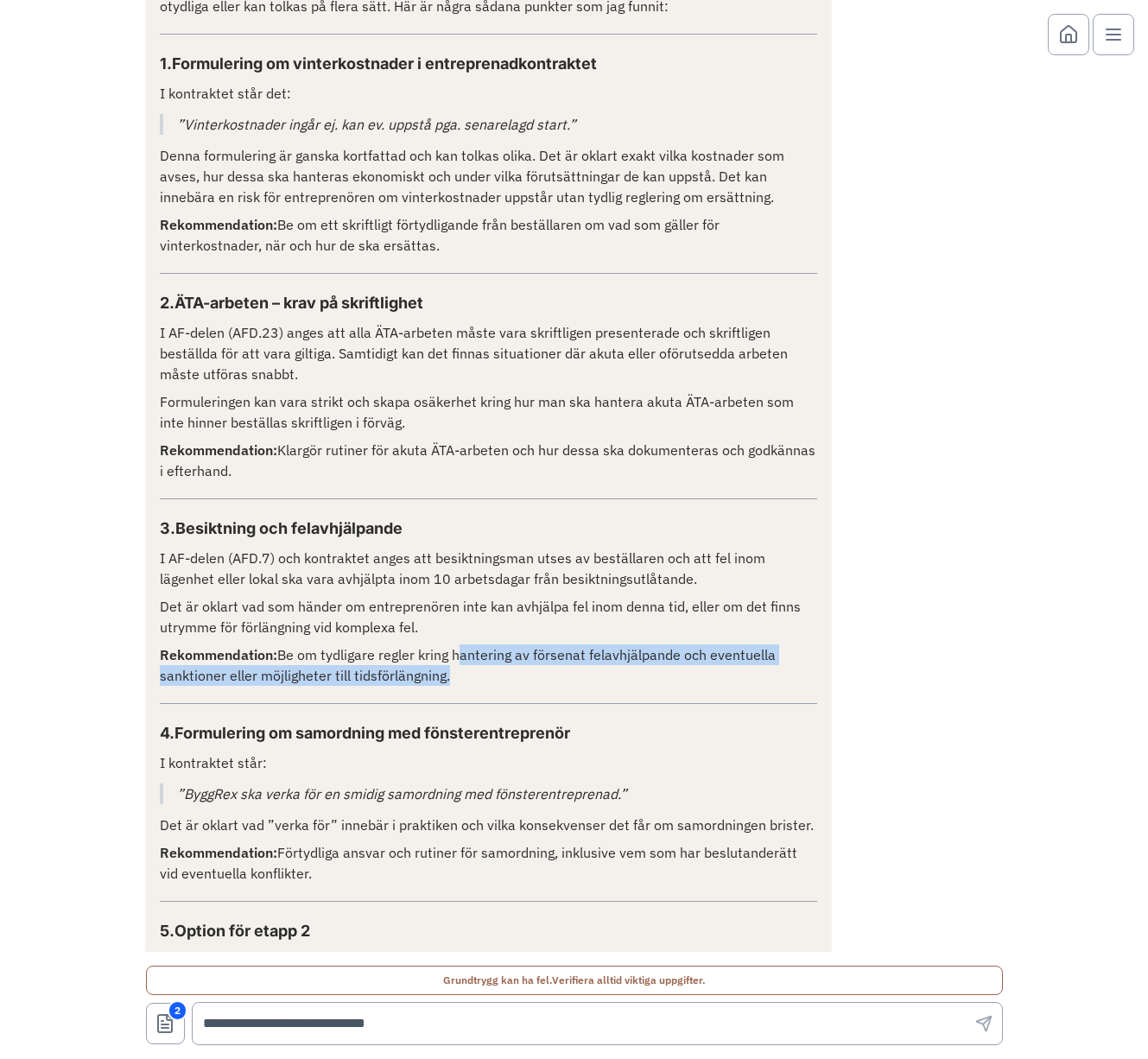
drag, startPoint x: 449, startPoint y: 650, endPoint x: 605, endPoint y: 701, distance: 164.1
click at [605, 701] on div "Jag har granskat entreprenadkontraktet och AF-delen för att identifiera eventue…" at bounding box center [488, 682] width 658 height 1414
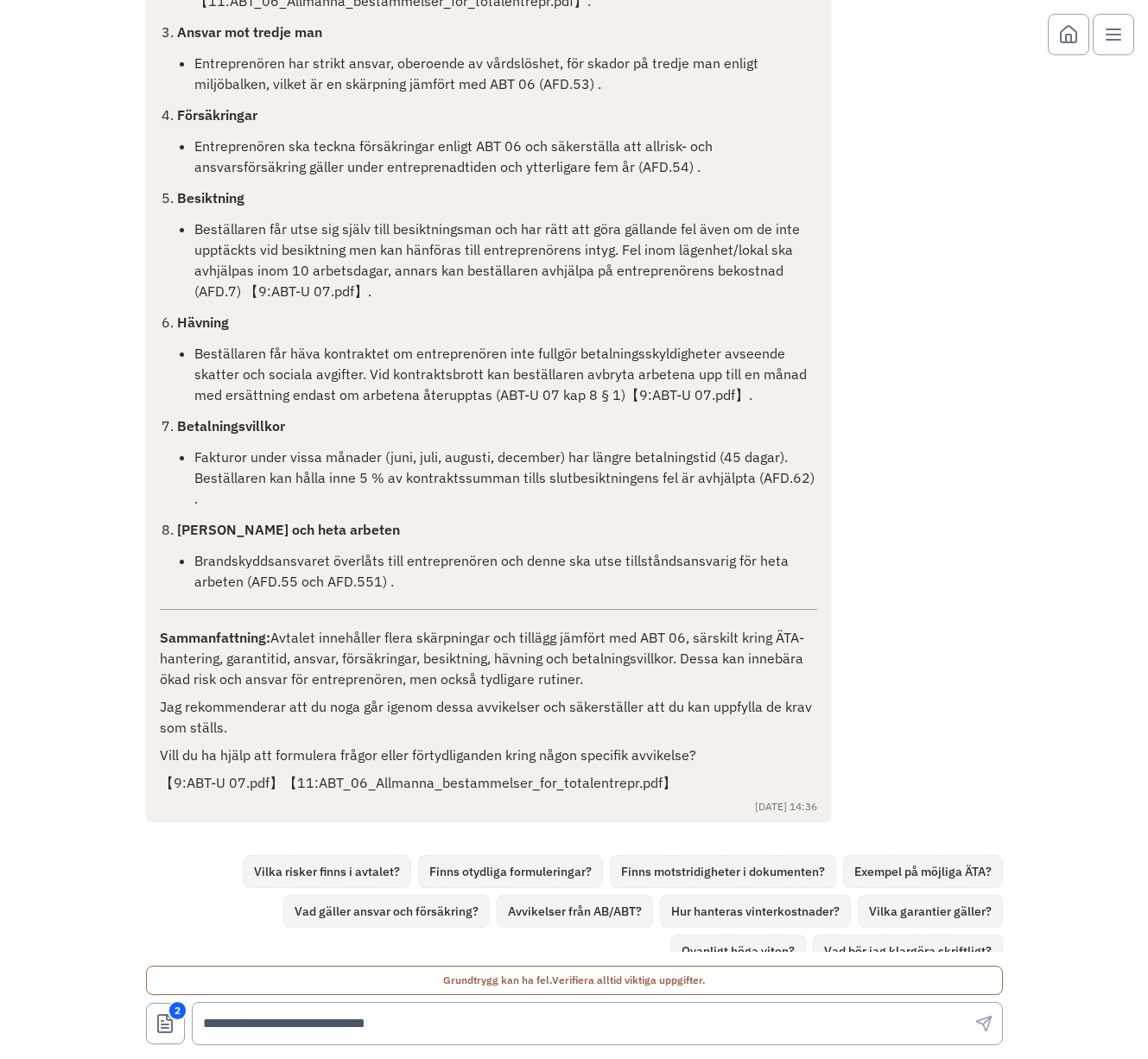
scroll to position [5205, 0]
click at [899, 853] on button "Exempel på möjliga ÄTA?" at bounding box center [922, 869] width 159 height 33
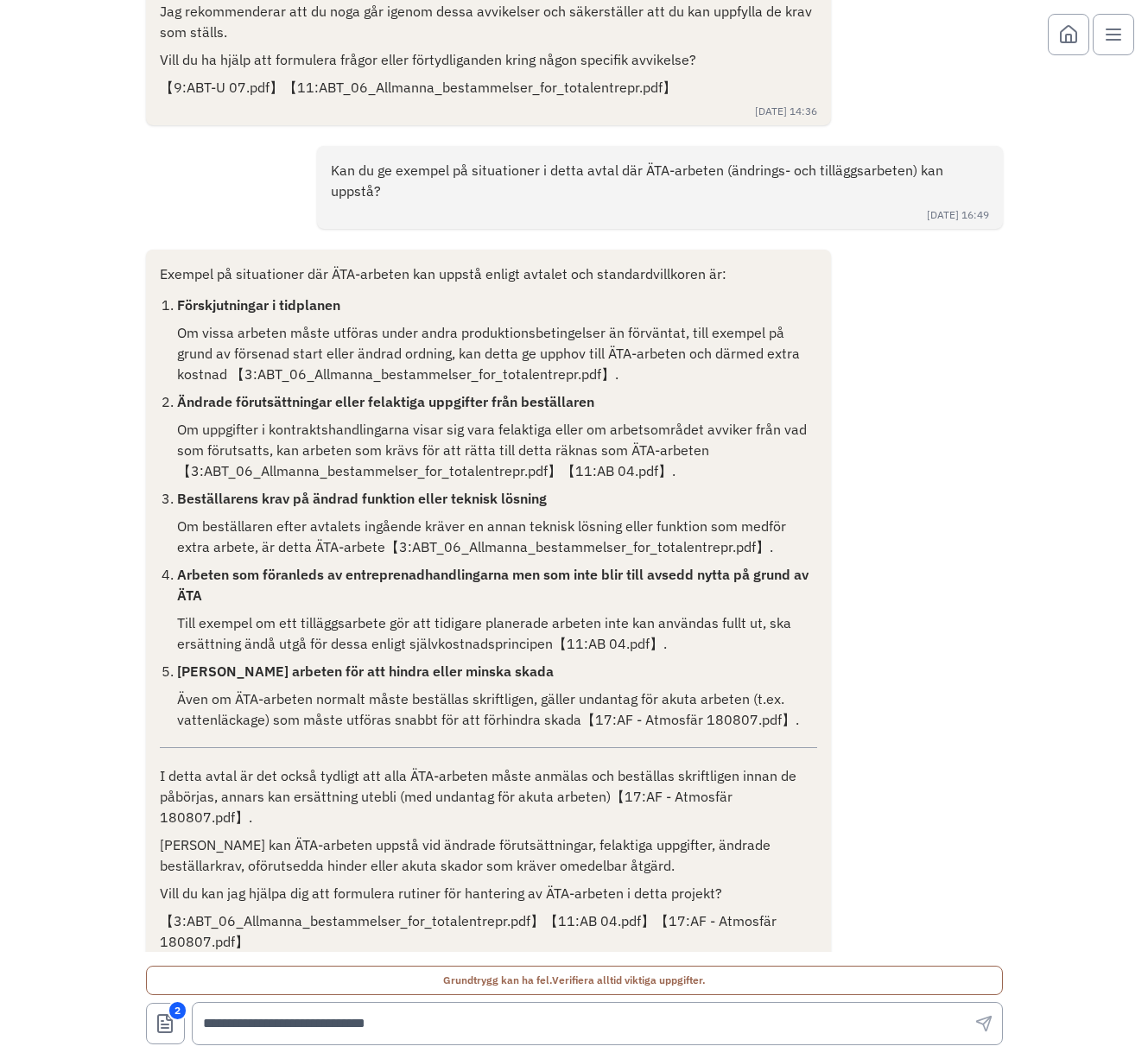
scroll to position [5919, 0]
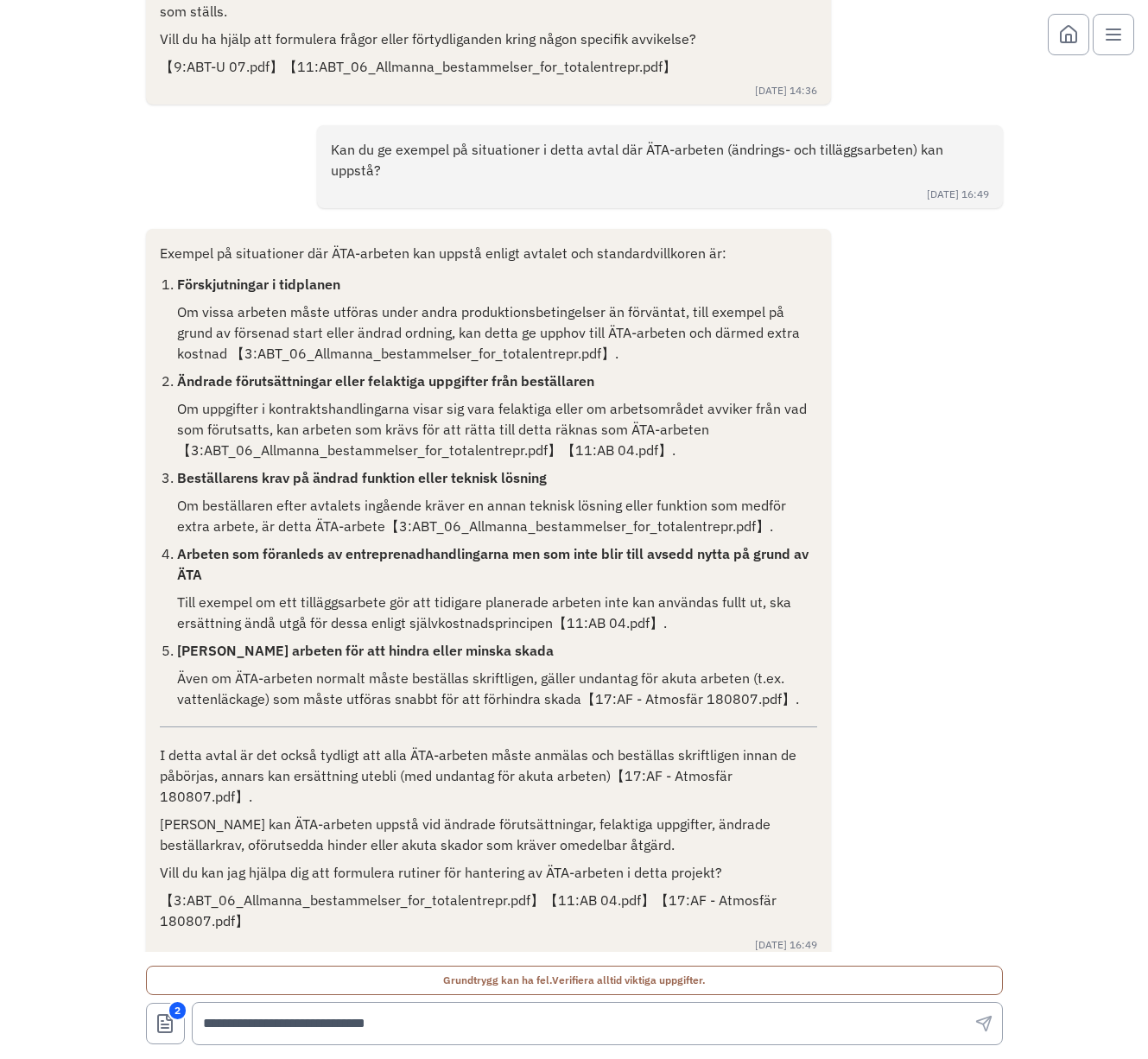
drag, startPoint x: 330, startPoint y: 123, endPoint x: 436, endPoint y: 151, distance: 109.6
click at [436, 151] on p "Kan du ge exempel på situationer i detta avtal där ÄTA-arbeten (ändrings- och t…" at bounding box center [660, 159] width 658 height 41
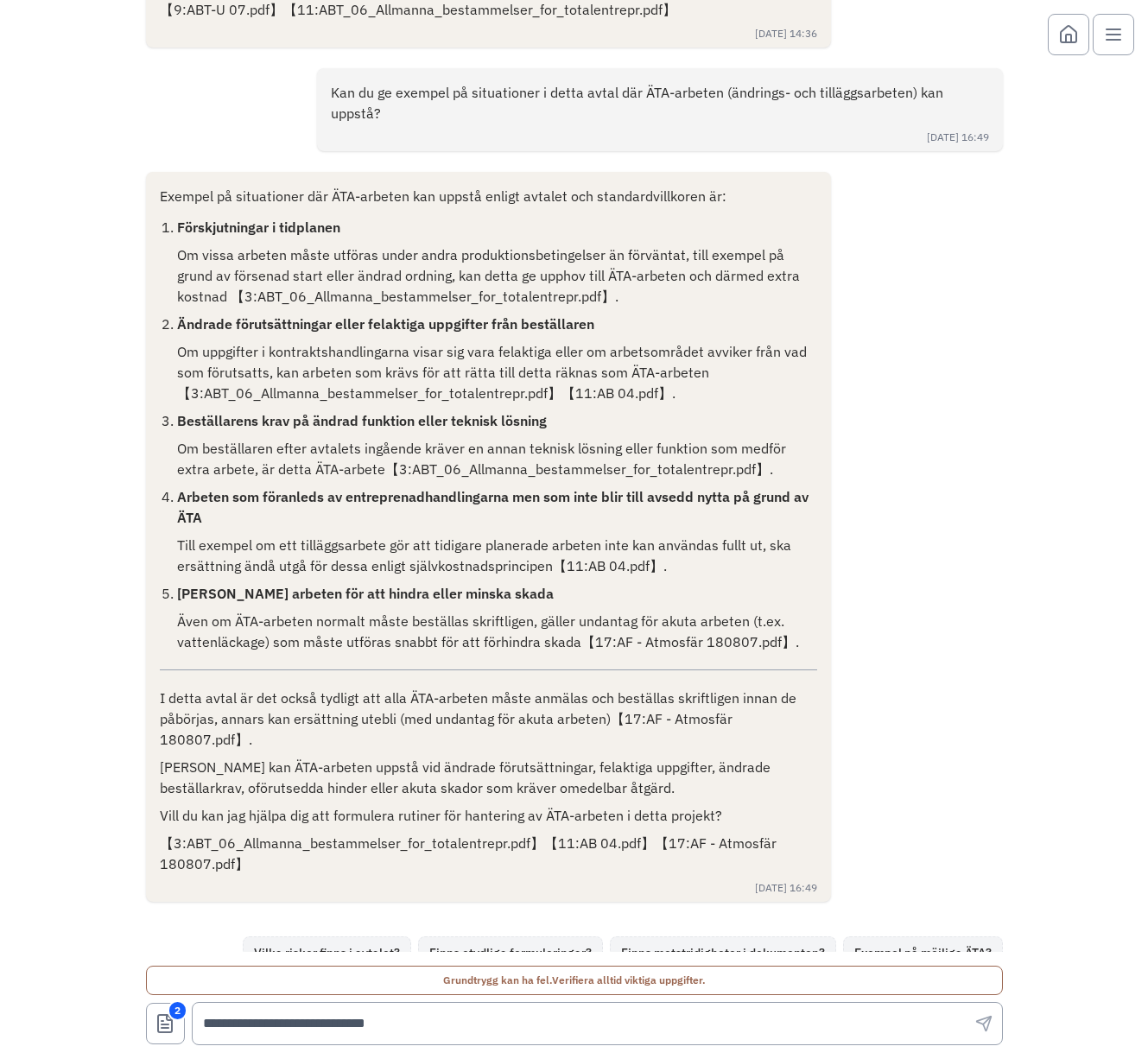
scroll to position [6060, 0]
